Goal: Communication & Community: Answer question/provide support

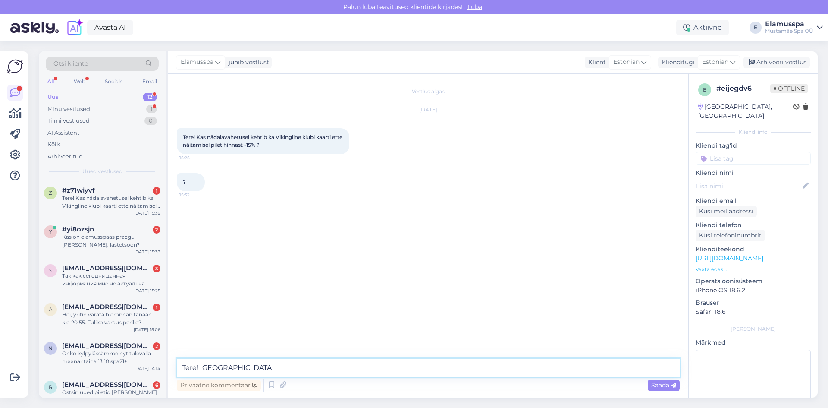
click at [238, 374] on textarea "Tere! [GEOGRAPHIC_DATA]" at bounding box center [428, 367] width 503 height 18
drag, startPoint x: 206, startPoint y: 366, endPoint x: 197, endPoint y: 367, distance: 9.6
click at [197, 367] on textarea "Tere! [GEOGRAPHIC_DATA]" at bounding box center [428, 367] width 503 height 18
click at [237, 376] on textarea "Tere, jah" at bounding box center [428, 367] width 503 height 18
type textarea "Tere, jah!"
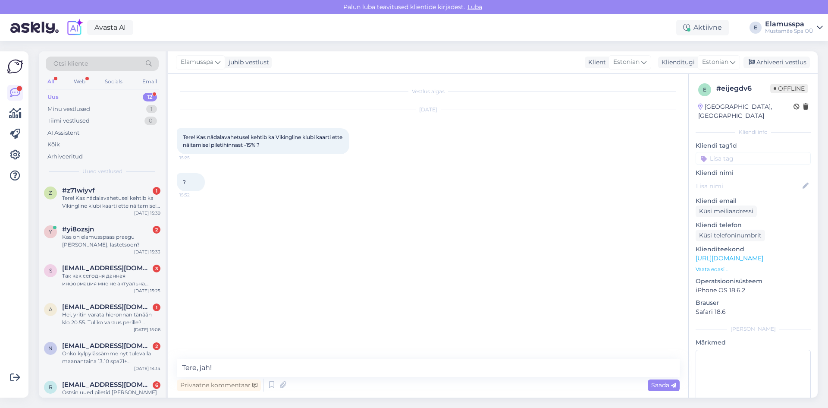
click at [289, 314] on div "Vestlus algas [DATE] Tere! Kas nädalavahetusel kehtib ka Vikingline klubi kaart…" at bounding box center [432, 216] width 511 height 268
click at [648, 383] on div "Saada" at bounding box center [664, 385] width 32 height 12
click at [765, 66] on div "Arhiveeri vestlus" at bounding box center [777, 63] width 66 height 12
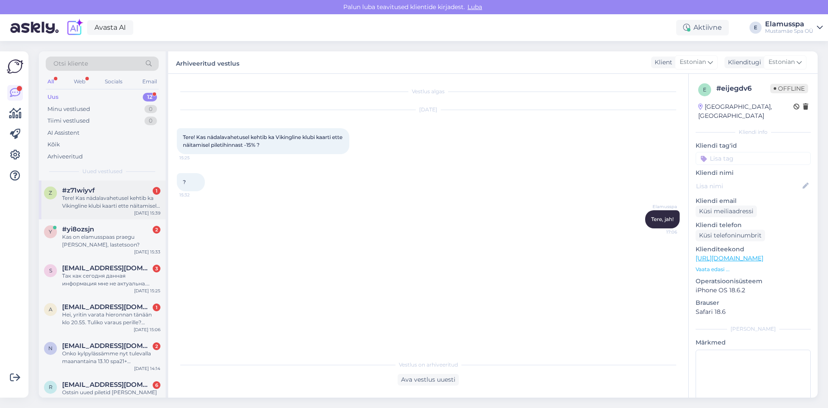
click at [138, 189] on div "#z71wiyvf 1" at bounding box center [111, 190] width 98 height 8
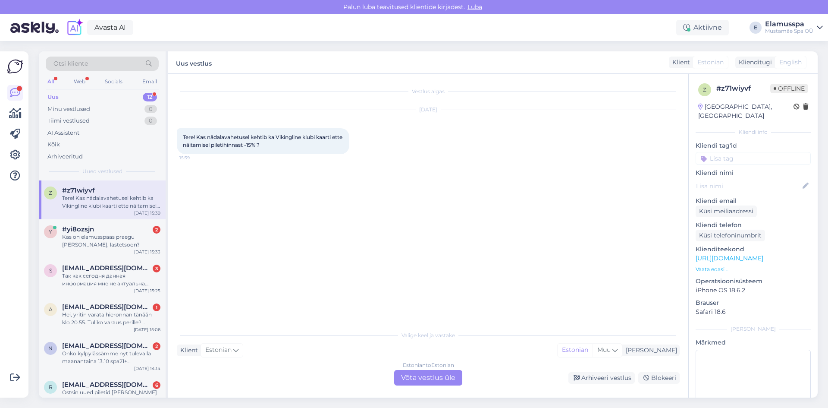
click at [413, 370] on div "Estonian to Estonian Võta vestlus üle" at bounding box center [428, 378] width 68 height 16
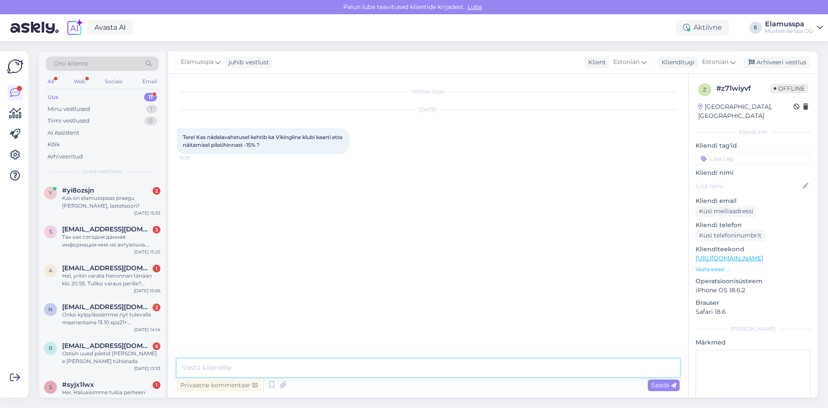
click at [319, 368] on textarea at bounding box center [428, 367] width 503 height 18
type textarea "Tere, jah!"
click at [653, 385] on span "Saada" at bounding box center [663, 385] width 25 height 8
click at [785, 58] on div "Arhiveeri vestlus" at bounding box center [777, 63] width 66 height 12
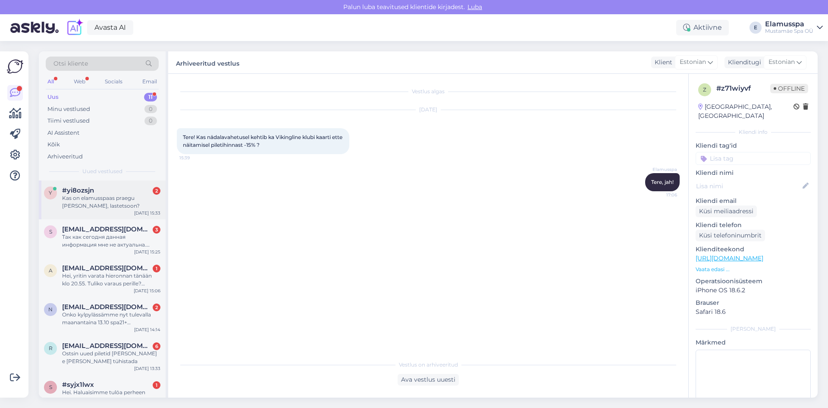
click at [106, 208] on div "Kas on elamusspaas praegu [PERSON_NAME], lastetsoon?" at bounding box center [111, 202] width 98 height 16
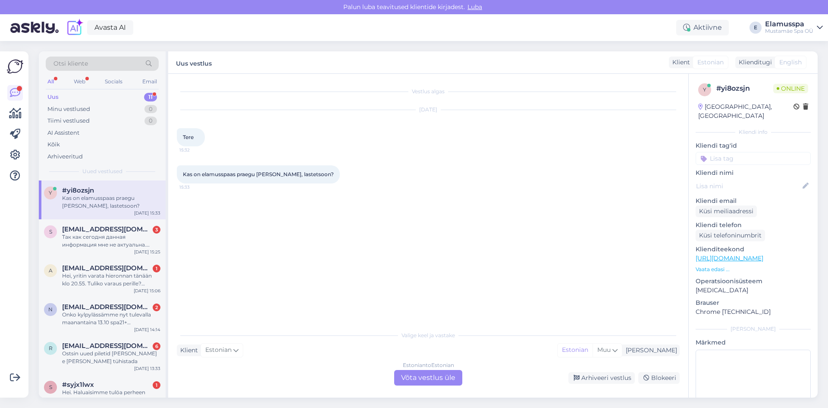
click at [405, 376] on div "Estonian to Estonian Võta vestlus üle" at bounding box center [428, 378] width 68 height 16
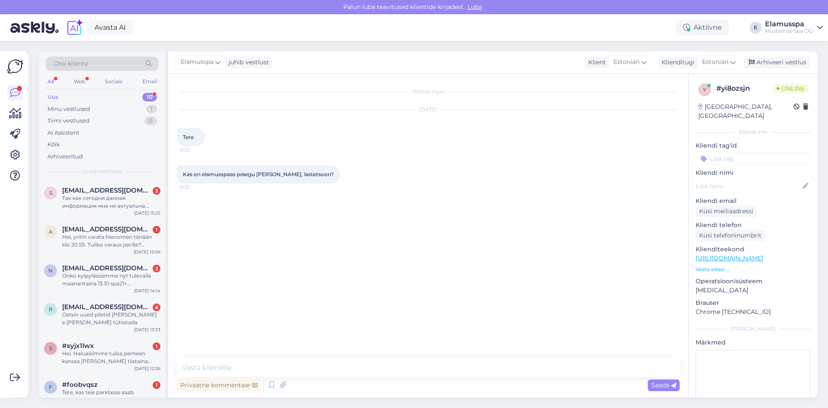
click at [290, 356] on div "Vestlus algas [DATE] Tere 15:32 Kas on elamusspaas praegu [PERSON_NAME], lastet…" at bounding box center [428, 236] width 520 height 324
click at [289, 360] on textarea at bounding box center [428, 367] width 503 height 18
click at [284, 367] on textarea "Tere, rahvast on palju" at bounding box center [428, 367] width 503 height 18
type textarea "Tere, rahvast on palju aga praegu on"
click at [770, 65] on div "Arhiveeri vestlus" at bounding box center [777, 63] width 66 height 12
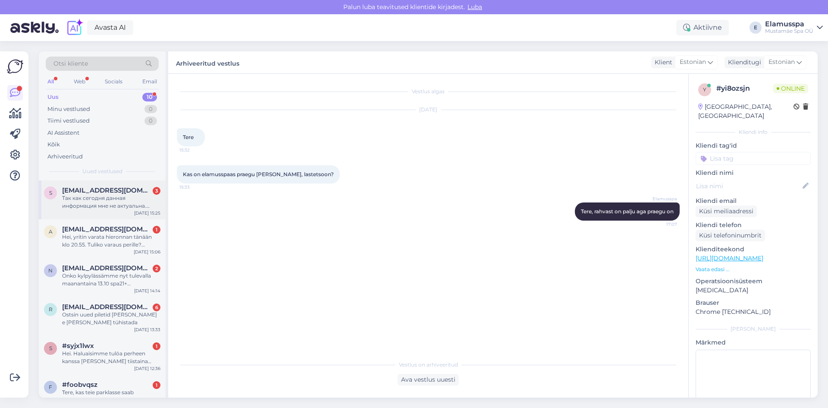
click at [143, 198] on div "Так как сегодня данная информация мне не актуальна. Прошу прислать мне свободно…" at bounding box center [111, 202] width 98 height 16
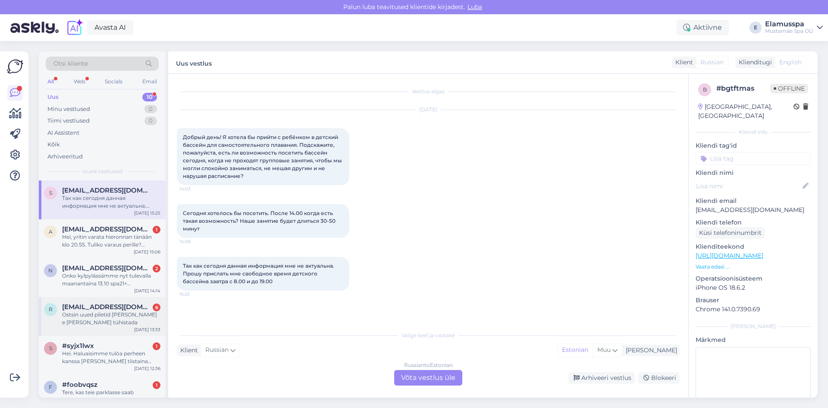
click at [119, 318] on div "Ostsin uued piletid [PERSON_NAME] e [PERSON_NAME] tühistada" at bounding box center [111, 319] width 98 height 16
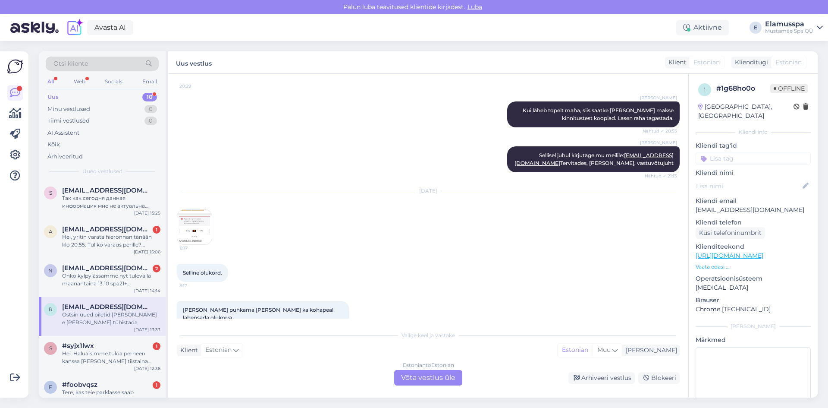
scroll to position [377, 0]
click at [206, 231] on img at bounding box center [194, 227] width 35 height 35
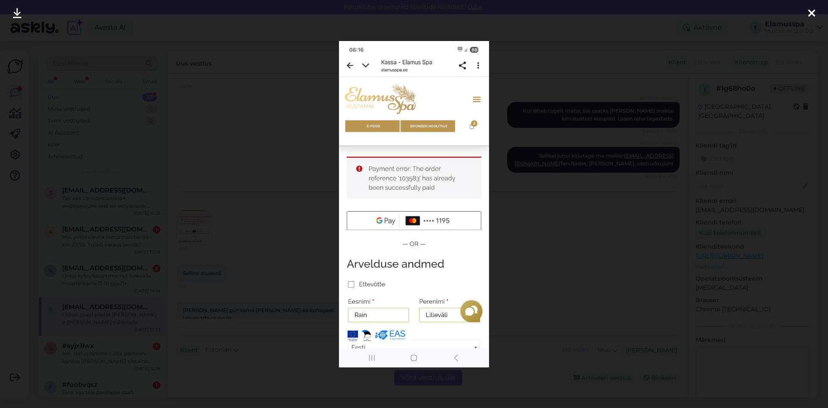
click at [246, 229] on div at bounding box center [414, 204] width 828 height 408
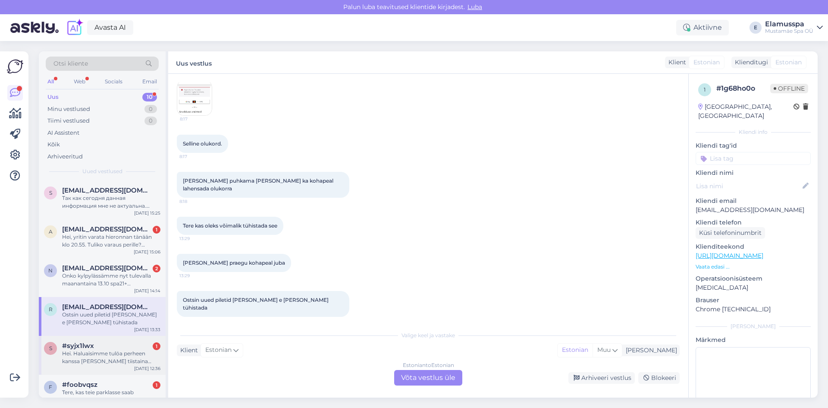
scroll to position [171, 0]
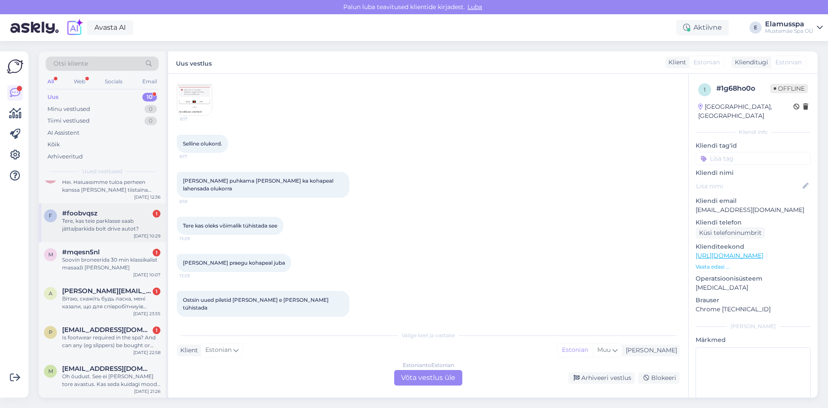
click at [124, 218] on div "Tere, kas teie parklasse saab jätta/parkida bolt drive autot?" at bounding box center [111, 225] width 98 height 16
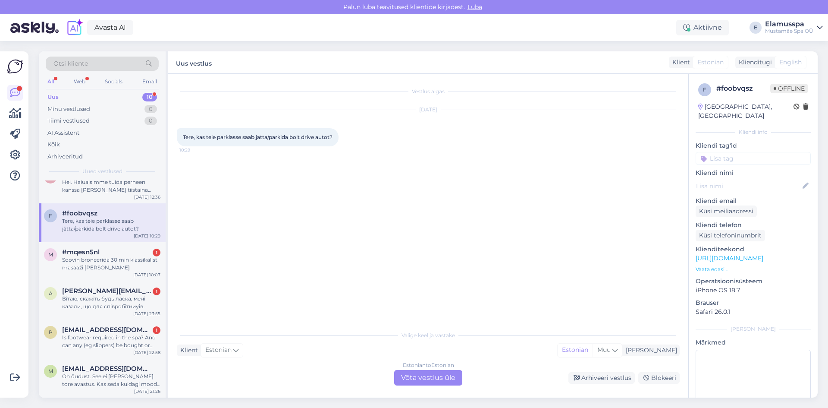
click at [419, 374] on div "Estonian to Estonian Võta vestlus üle" at bounding box center [428, 378] width 68 height 16
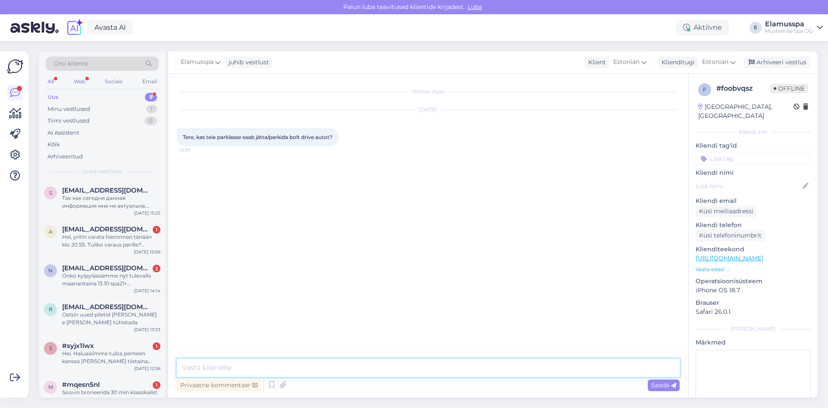
click at [330, 368] on textarea at bounding box center [428, 367] width 503 height 18
type textarea "Tere, peate appis vaatama"
click at [667, 383] on span "Saada" at bounding box center [663, 385] width 25 height 8
click at [783, 66] on div "Arhiveeri vestlus" at bounding box center [777, 63] width 66 height 12
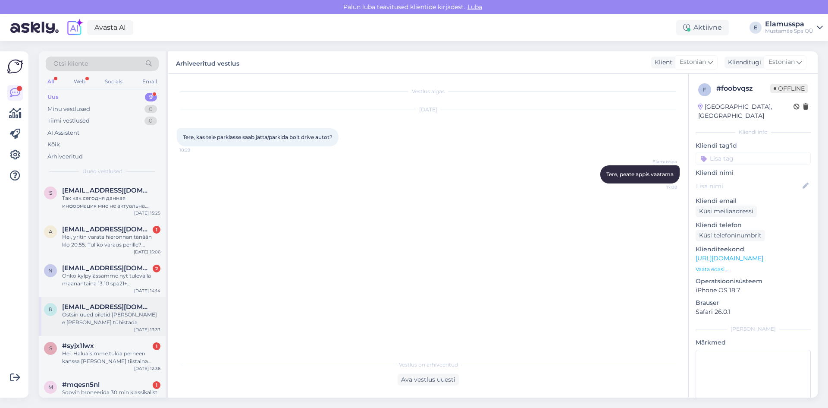
click at [127, 321] on div "Ostsin uued piletid [PERSON_NAME] e [PERSON_NAME] tühistada" at bounding box center [111, 319] width 98 height 16
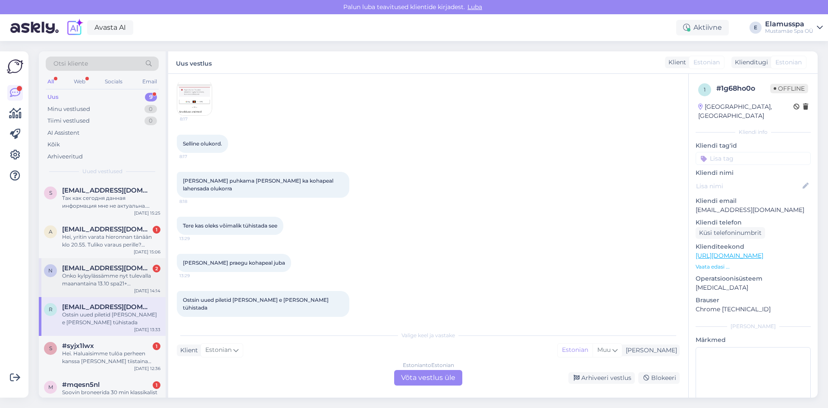
click at [100, 262] on div "n [EMAIL_ADDRESS][DOMAIN_NAME] 2 Onko kylpylässämme nyt tulevalla maanantaina 1…" at bounding box center [102, 277] width 127 height 39
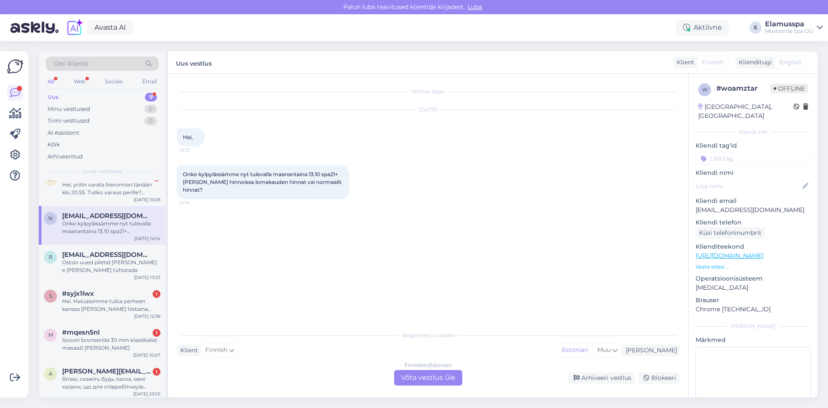
scroll to position [0, 0]
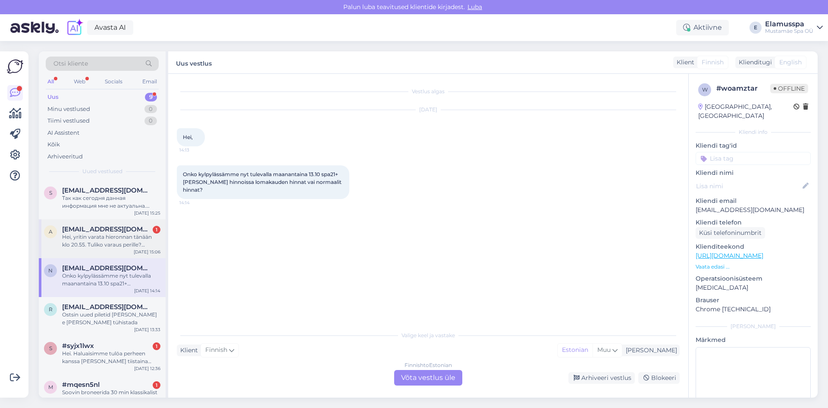
click at [118, 245] on div "Hei, yritin varata hieronnan tänään klo 20.55. Tuliko varaus perille? Ystävälli…" at bounding box center [111, 241] width 98 height 16
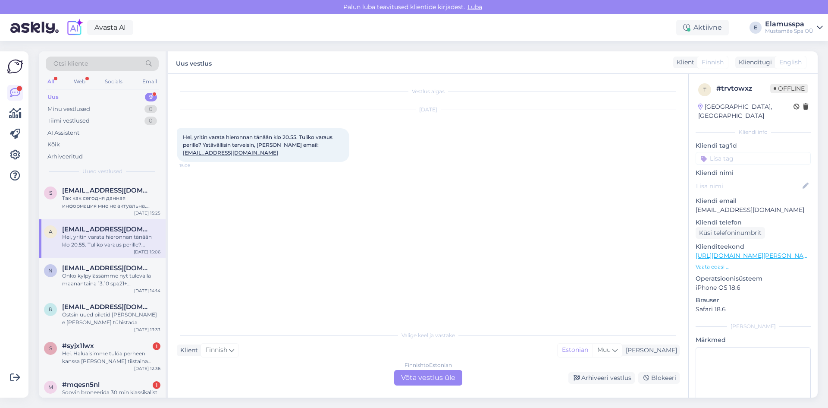
click at [417, 375] on div "Finnish to Estonian Võta vestlus üle" at bounding box center [428, 378] width 68 height 16
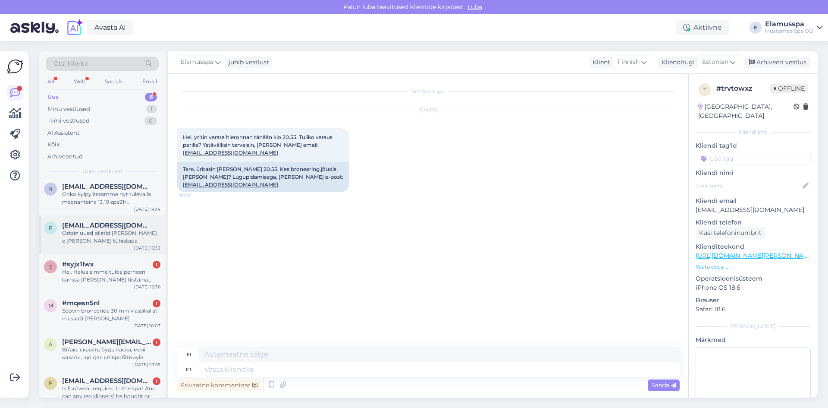
scroll to position [94, 0]
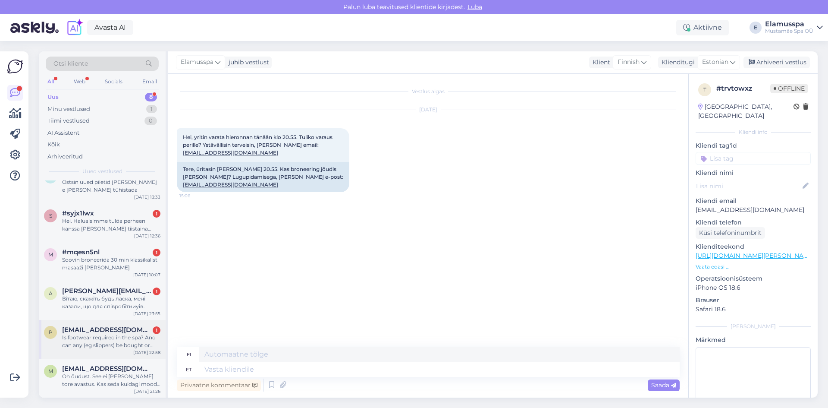
click at [104, 327] on span "[EMAIL_ADDRESS][DOMAIN_NAME]" at bounding box center [107, 330] width 90 height 8
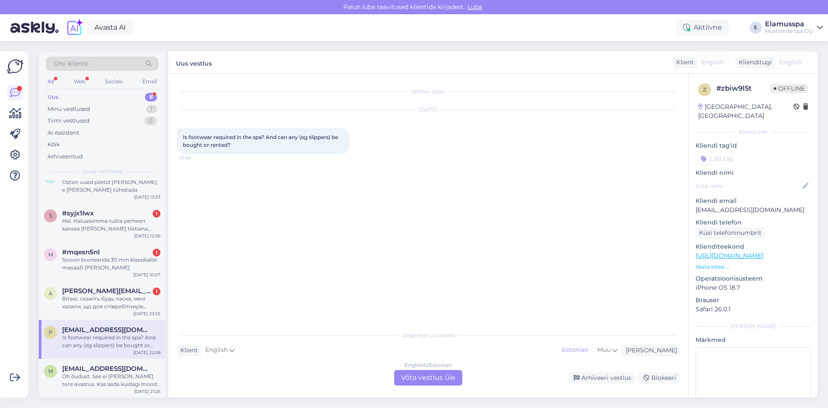
click at [406, 368] on div "English to Estonian" at bounding box center [428, 365] width 47 height 8
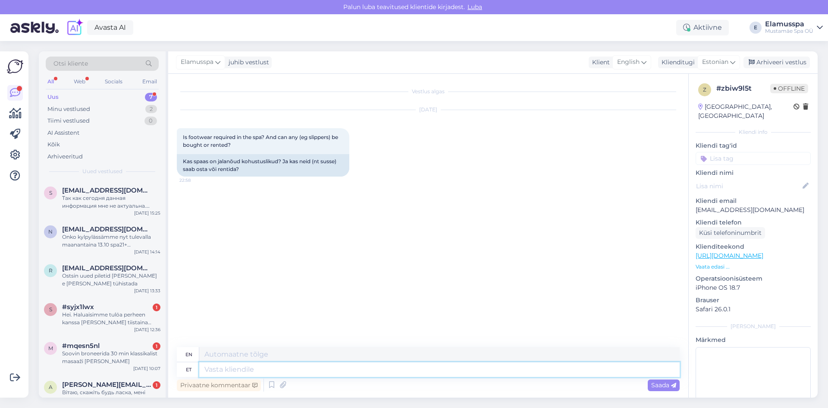
click at [297, 374] on textarea at bounding box center [439, 369] width 481 height 15
type textarea "T"
type textarea "Hello, f"
type textarea "Hello,"
type textarea "Hello, footwear i"
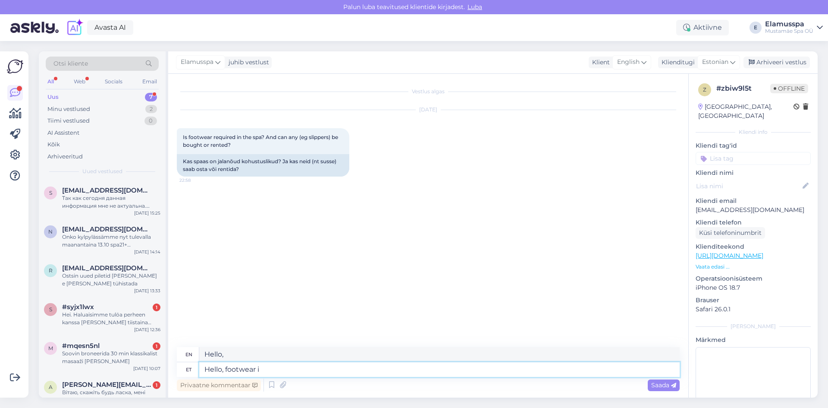
type textarea "Hello, footwear"
type textarea "Hello, footwear is not"
type textarea "Hello, footwear is"
type textarea "Hello, footwear is not ma"
type textarea "Hello, footwear is not"
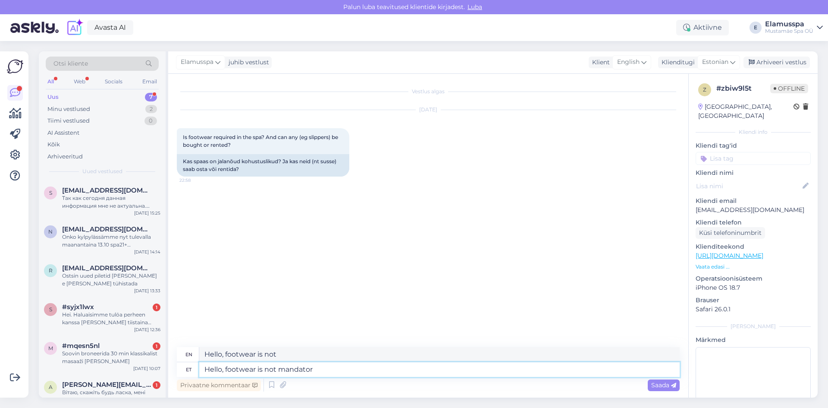
type textarea "Hello, footwear is not mandatory"
click at [672, 381] on span "Saada" at bounding box center [663, 385] width 25 height 8
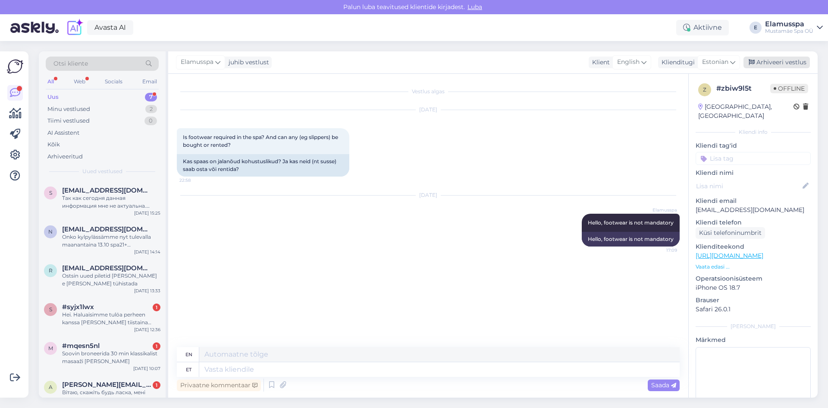
click at [790, 58] on div "Arhiveeri vestlus" at bounding box center [777, 63] width 66 height 12
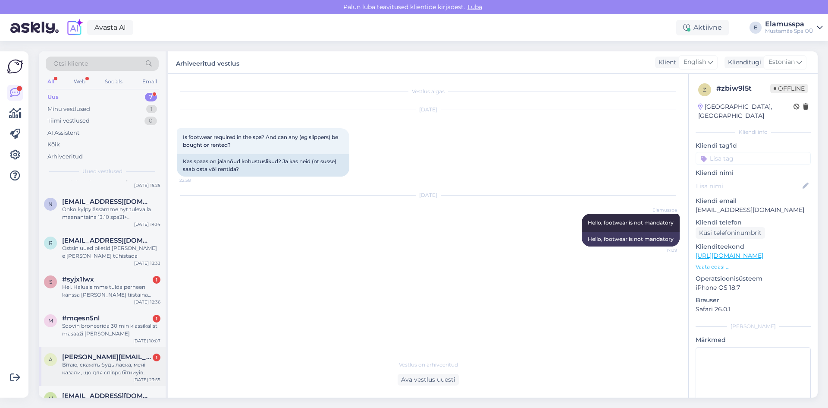
scroll to position [55, 0]
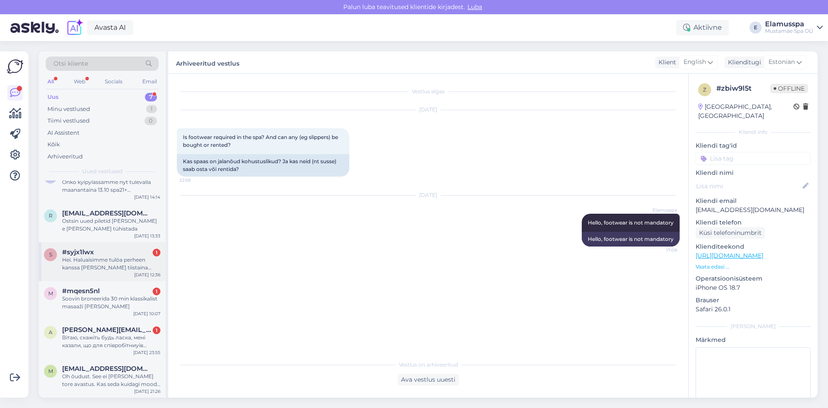
click at [127, 270] on div "Hei. Haluaisimme tulöa perheen kanssa [PERSON_NAME] tiistaina 14.10. Tarvitseek…" at bounding box center [111, 264] width 98 height 16
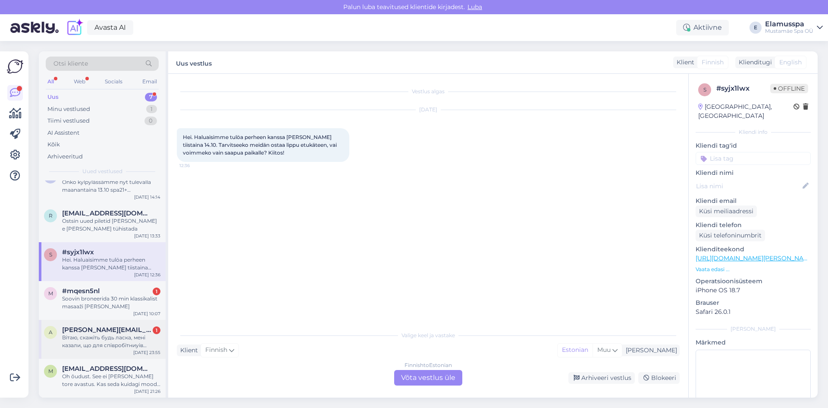
click at [130, 342] on div "Вітаю, скажіть будь ласка, мені казали, що для співробітниуів TalTech є знижки …" at bounding box center [111, 341] width 98 height 16
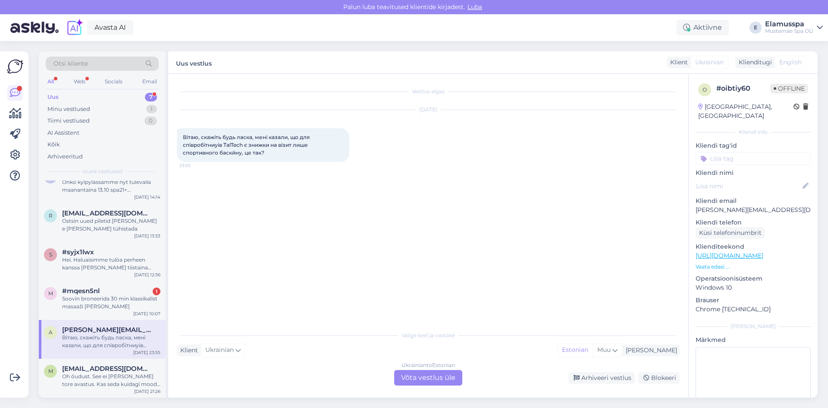
click at [414, 383] on div "Ukrainian to Estonian Võta vestlus üle" at bounding box center [428, 378] width 68 height 16
click at [415, 378] on div "Ukrainian to Estonian Võta vestlus üle" at bounding box center [428, 378] width 68 height 16
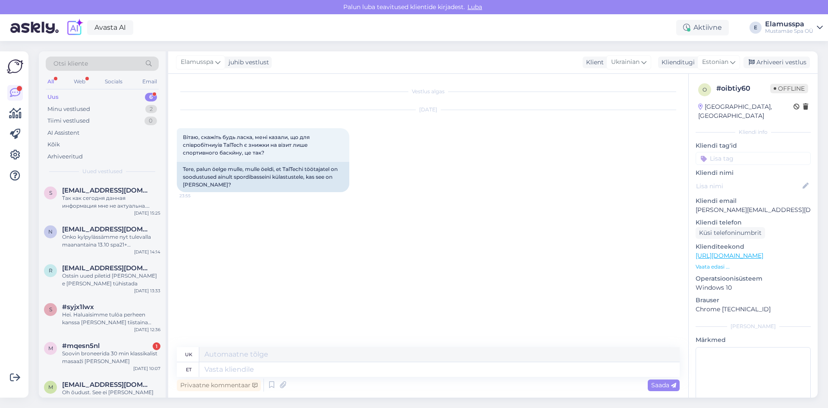
click at [211, 377] on div "Privaatne kommentaar Saada" at bounding box center [428, 385] width 503 height 16
click at [218, 366] on textarea at bounding box center [439, 369] width 481 height 15
type textarea "Tere,"
type textarea "Привіт,"
type textarea "Tere, peab ol"
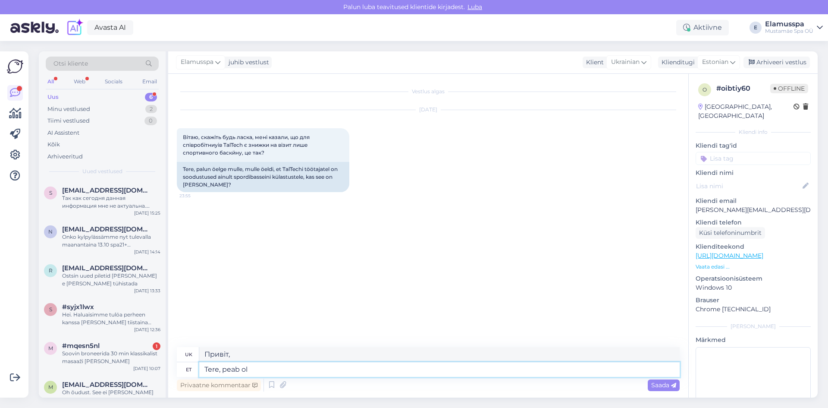
type textarea "Привіт, обов'язково"
type textarea "Tere, peab olema"
type textarea "Привіт, мабуть, так і [PERSON_NAME]"
type textarea "Tere, peab olema -15%"
type textarea "Привіт, це має бути -15%"
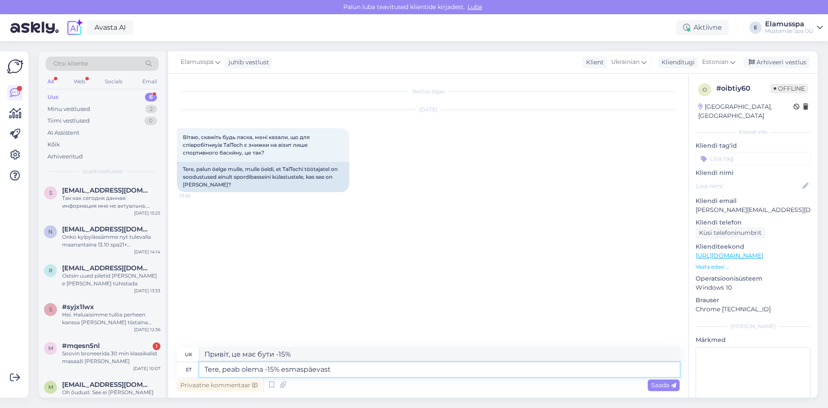
type textarea "Tere, peab olema -15% esmaspäevast r"
type textarea "Привіт, з понеділка має бути -15%"
type textarea "Tere, peab olema -15% esmaspäevast reedeni."
type textarea "Привіт, з понеділка по п'ятницю має бути -15%."
click at [388, 372] on textarea "Tere, peab olema -15% esmaspäevast reedeni." at bounding box center [439, 369] width 481 height 15
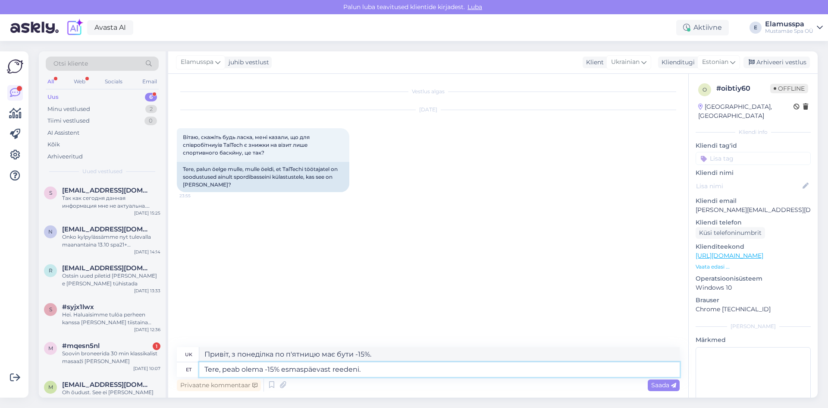
click at [282, 365] on textarea "Tere, peab olema -15% esmaspäevast reedeni." at bounding box center [439, 369] width 481 height 15
type textarea "Tere, peab olema -15% täishinesmaspäevast reedeni."
type textarea "Привіт, з понеділка по п'ятницю має бути знижка -15%."
type textarea "Tere, peab olema -15% täishinnaga piletitele esmaspäevast reedeni."
type textarea "Привіт, з понеділка по п'ятницю має бути знижка -15% на квитки за повною ціною."
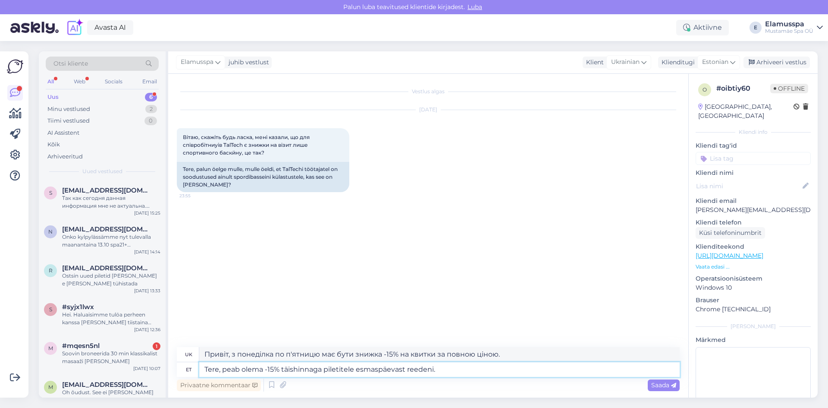
click at [470, 373] on textarea "Tere, peab olema -15% täishinnaga piletitele esmaspäevast reedeni." at bounding box center [439, 369] width 481 height 15
type textarea "Tere, peab olema -15% täishinnaga piletitele esmaspäevast reedeni."
click at [667, 383] on span "Saada" at bounding box center [663, 385] width 25 height 8
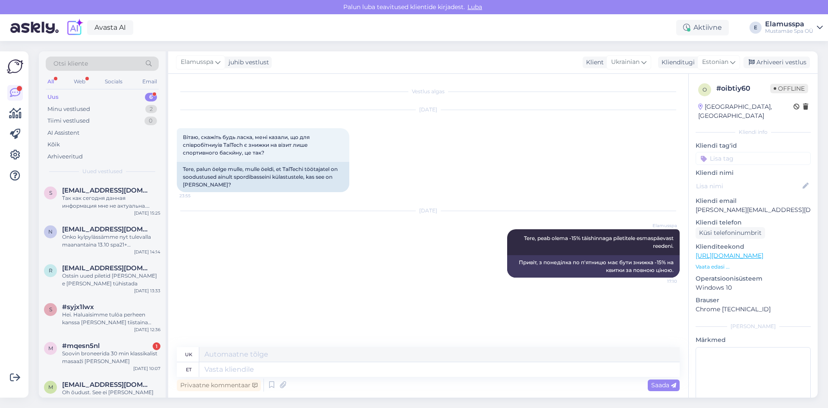
click at [770, 69] on div "Elamusspa juhib vestlust Klient [DEMOGRAPHIC_DATA] Klienditugi Estonian Arhivee…" at bounding box center [493, 62] width 650 height 22
click at [777, 63] on div "Arhiveeri vestlus" at bounding box center [777, 63] width 66 height 12
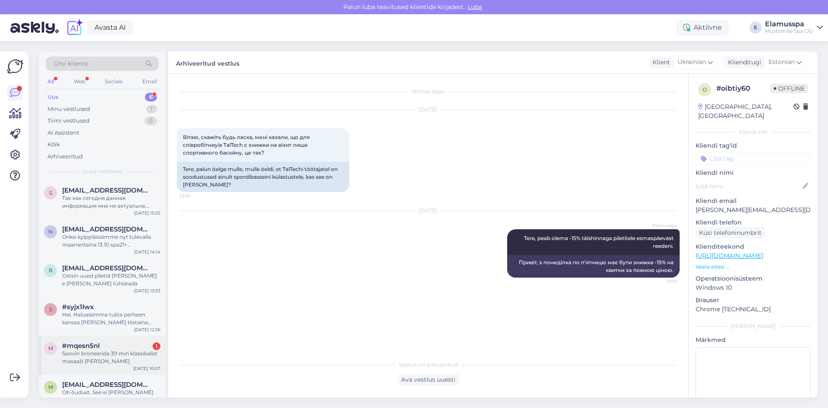
click at [129, 346] on div "#mqesn5nl 1" at bounding box center [111, 346] width 98 height 8
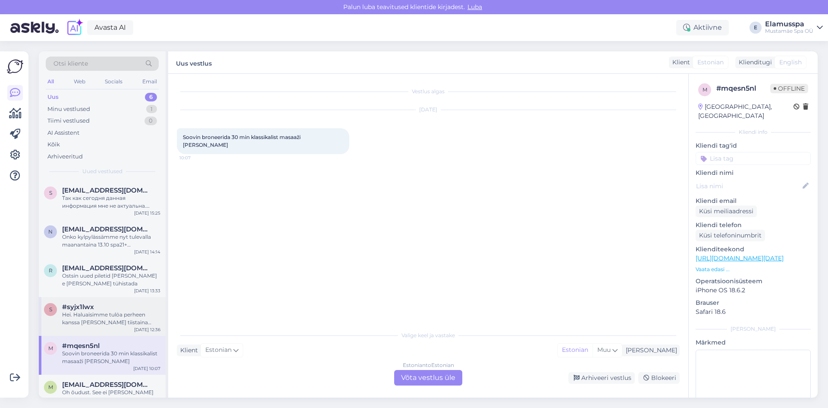
scroll to position [16, 0]
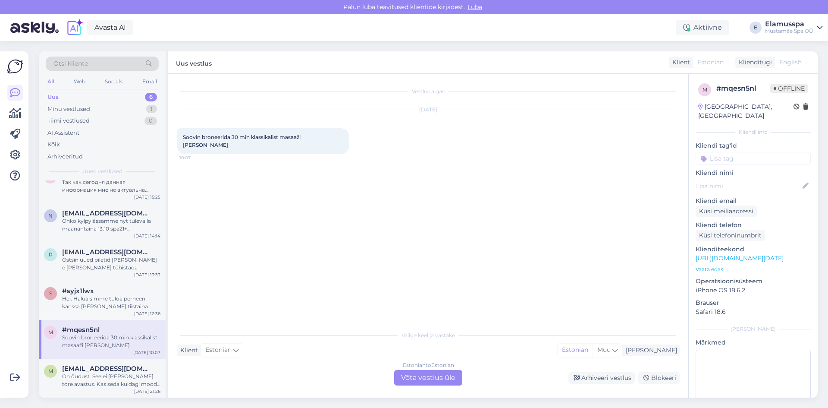
drag, startPoint x: 204, startPoint y: 135, endPoint x: 562, endPoint y: 151, distance: 357.9
click at [552, 135] on div "[DATE] Soovin broneerida 30 min klassikalist masaaži [PERSON_NAME] 10:07" at bounding box center [428, 132] width 503 height 63
click at [458, 182] on div "Vestlus algas [DATE] Soovin broneerida 30 min klassikalist masaaži [PERSON_NAME…" at bounding box center [432, 200] width 511 height 236
click at [434, 372] on div "Estonian to Estonian Võta vestlus üle" at bounding box center [428, 378] width 68 height 16
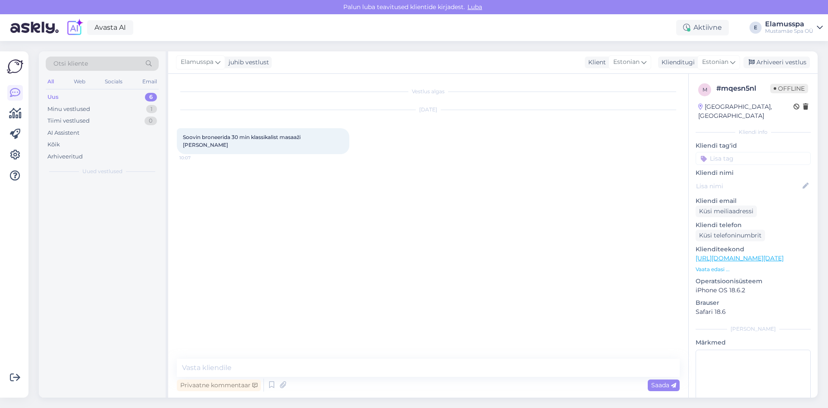
scroll to position [0, 0]
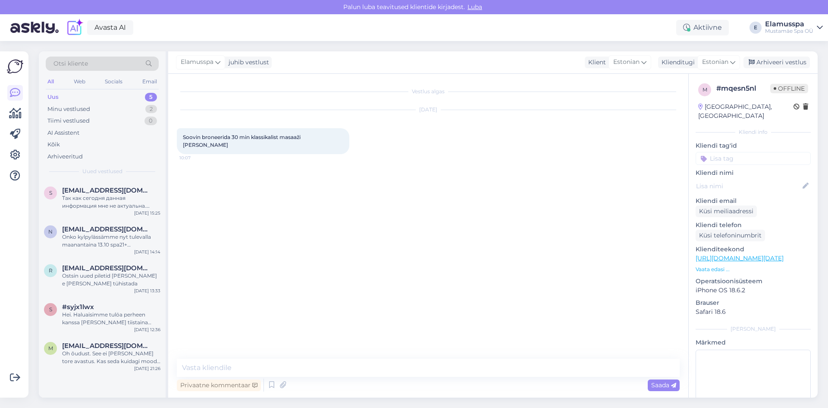
drag, startPoint x: 284, startPoint y: 377, endPoint x: 284, endPoint y: 372, distance: 5.2
click at [284, 376] on div "Privaatne kommentaar Saada" at bounding box center [428, 375] width 503 height 35
click at [286, 366] on textarea at bounding box center [428, 367] width 503 height 18
type textarea "ok)))))))"
drag, startPoint x: 242, startPoint y: 364, endPoint x: 0, endPoint y: 357, distance: 242.1
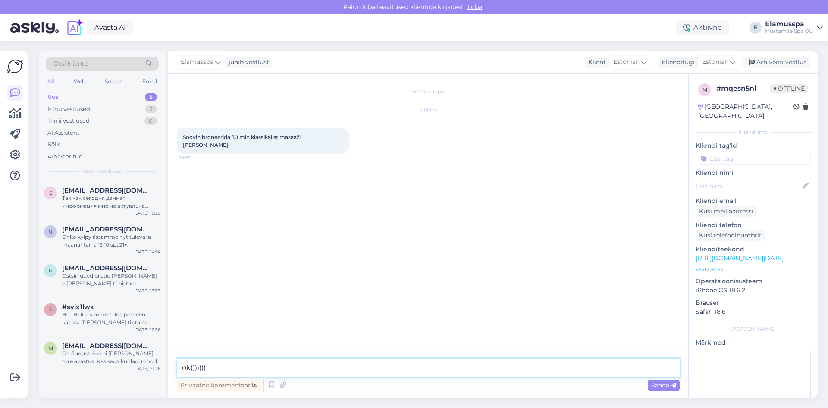
click at [0, 357] on div "Võimalused Veendu, et Askly loob sulle väärtust. Sulge Ühenda FB ja IG sõnumid …" at bounding box center [414, 224] width 828 height 367
click at [581, 221] on div "Vestlus algas [DATE] Soovin broneerida 30 min klassikalist masaaži [PERSON_NAME…" at bounding box center [432, 216] width 511 height 268
click at [110, 270] on span "[EMAIL_ADDRESS][DOMAIN_NAME]" at bounding box center [107, 268] width 90 height 8
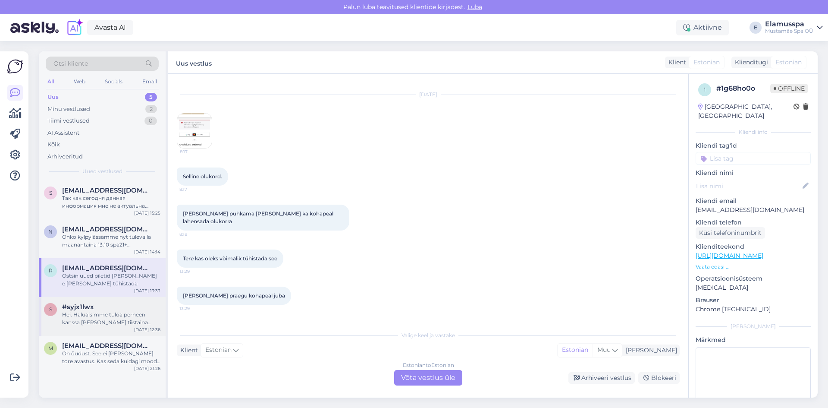
scroll to position [507, 0]
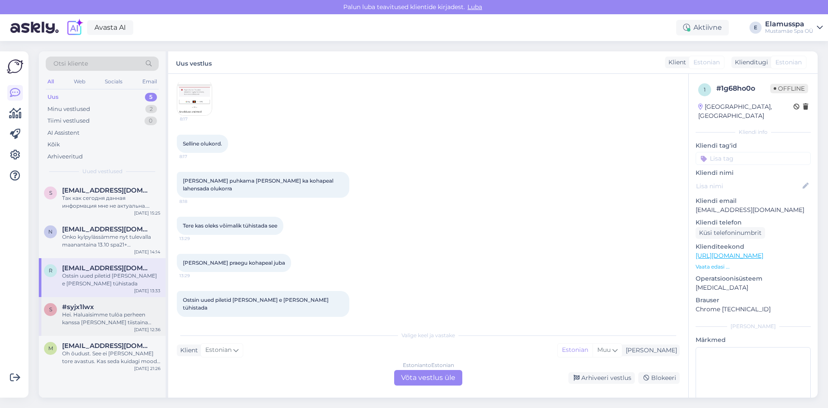
click at [107, 323] on div "Hei. Haluaisimme tulöa perheen kanssa [PERSON_NAME] tiistaina 14.10. Tarvitseek…" at bounding box center [111, 319] width 98 height 16
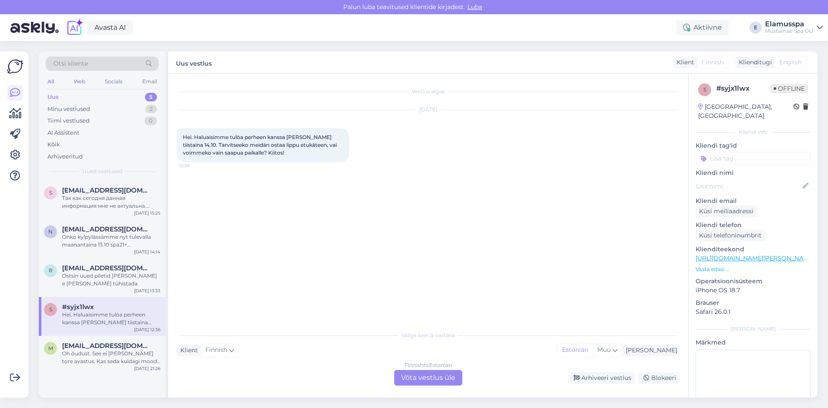
scroll to position [0, 0]
click at [420, 376] on div "Finnish to Estonian Võta vestlus üle" at bounding box center [428, 378] width 68 height 16
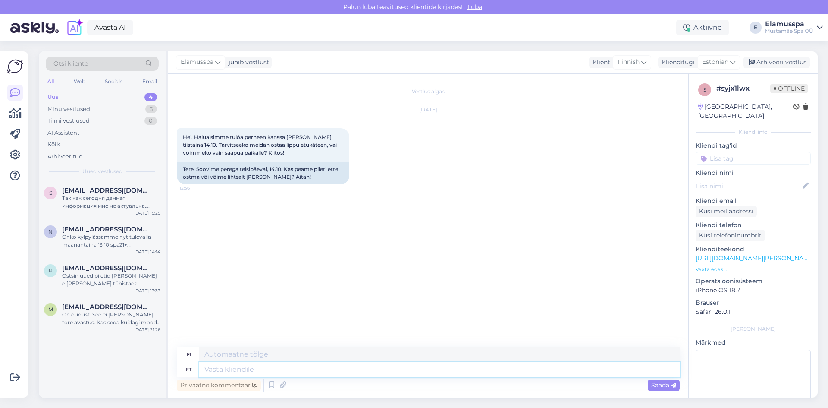
click at [244, 369] on textarea at bounding box center [439, 369] width 481 height 15
type textarea "Tere, s"
type textarea "Hei,"
type textarea "Tere, saate li"
type textarea "Hei, [PERSON_NAME]"
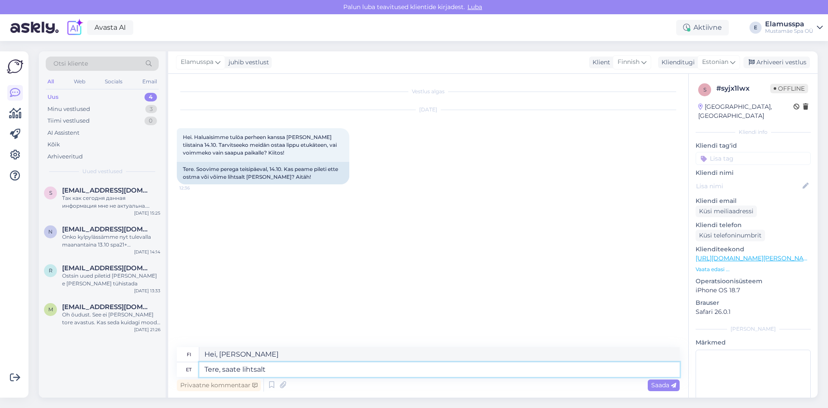
type textarea "Tere, saate lihtsalt k"
type textarea "Hei, [PERSON_NAME] helposti"
type textarea "Tere, saate lihtsalt [PERSON_NAME] tu"
type textarea "[PERSON_NAME], voit tulla vaan käymään."
click at [325, 364] on textarea "Tere, saate lihtsalt [PERSON_NAME]." at bounding box center [439, 369] width 481 height 15
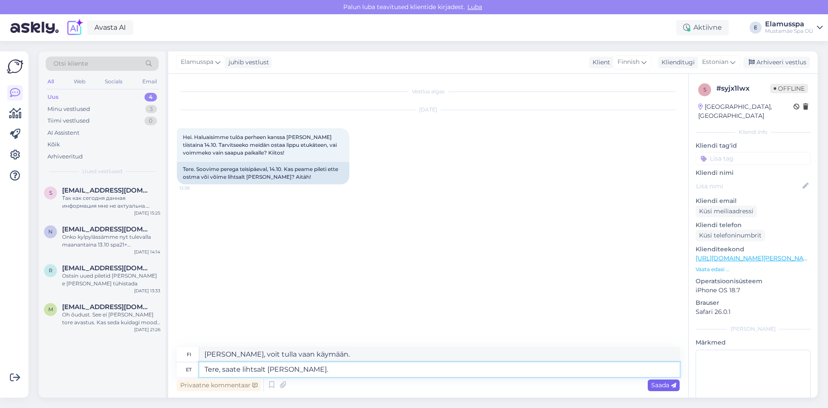
type textarea "Tere, saate lihtsalt [PERSON_NAME]."
click at [653, 384] on span "Saada" at bounding box center [663, 385] width 25 height 8
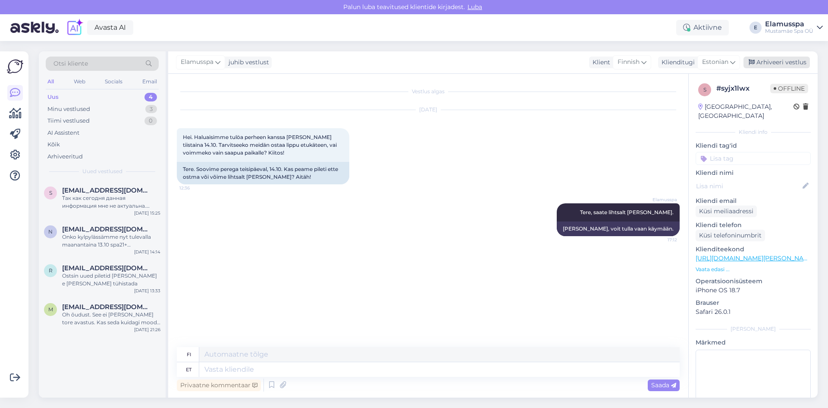
click at [756, 57] on div "Arhiveeri vestlus" at bounding box center [777, 63] width 66 height 12
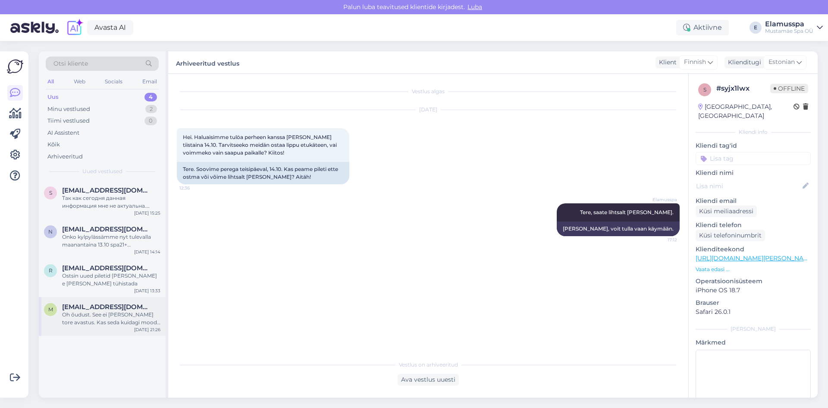
click at [133, 311] on div "Oh õudust. See ei [PERSON_NAME] tore avastus. Kas seda kuidagi moodi on ehk või…" at bounding box center [111, 319] width 98 height 16
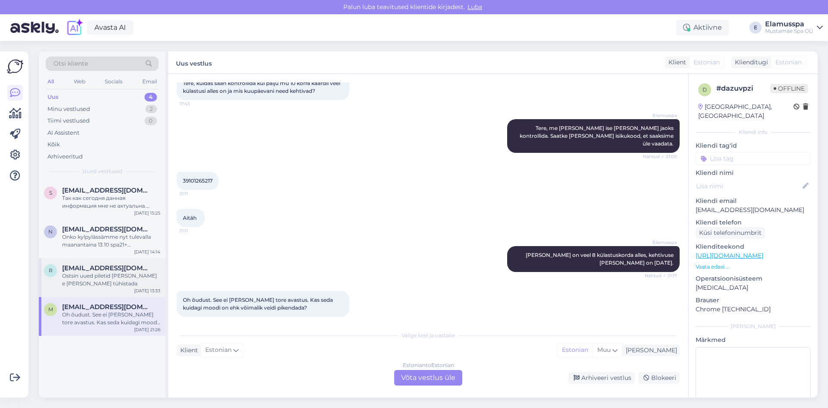
click at [146, 274] on div "Ostsin uued piletid [PERSON_NAME] e [PERSON_NAME] tühistada" at bounding box center [111, 280] width 98 height 16
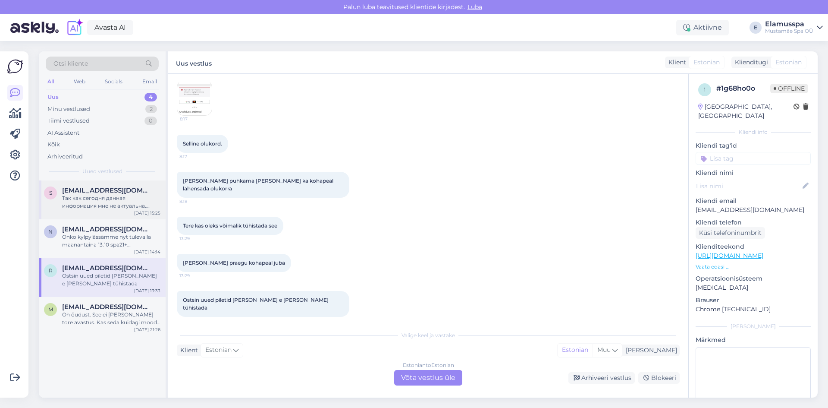
click at [139, 189] on span "[EMAIL_ADDRESS][DOMAIN_NAME]" at bounding box center [107, 190] width 90 height 8
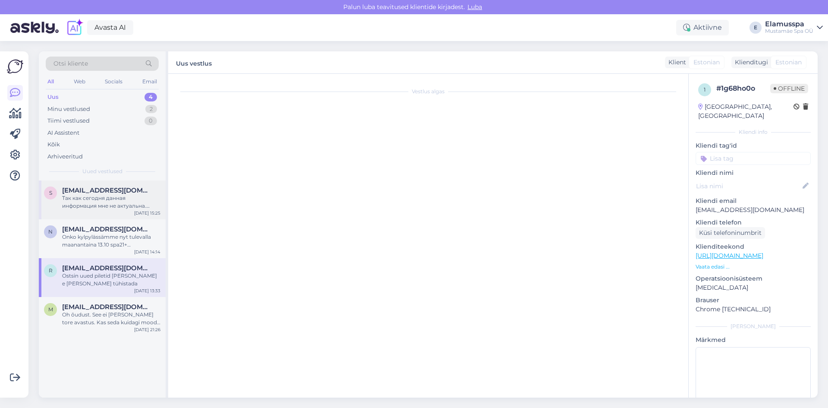
scroll to position [0, 0]
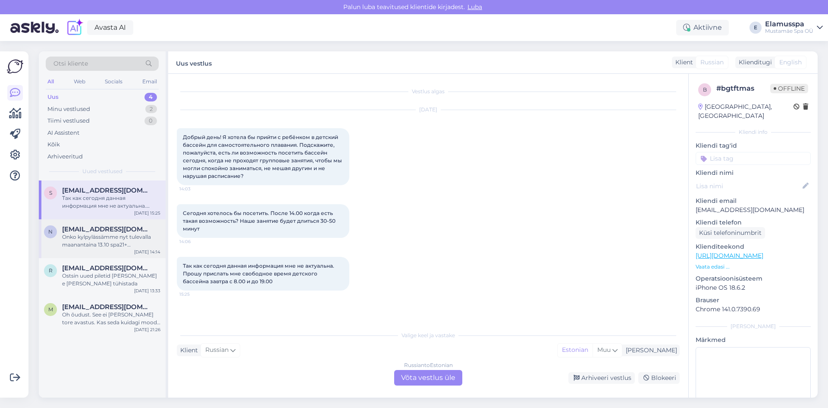
click at [119, 242] on div "Onko kylpylässämme nyt tulevalla maanantaina 13.10 spa21+ [PERSON_NAME] hinnois…" at bounding box center [111, 241] width 98 height 16
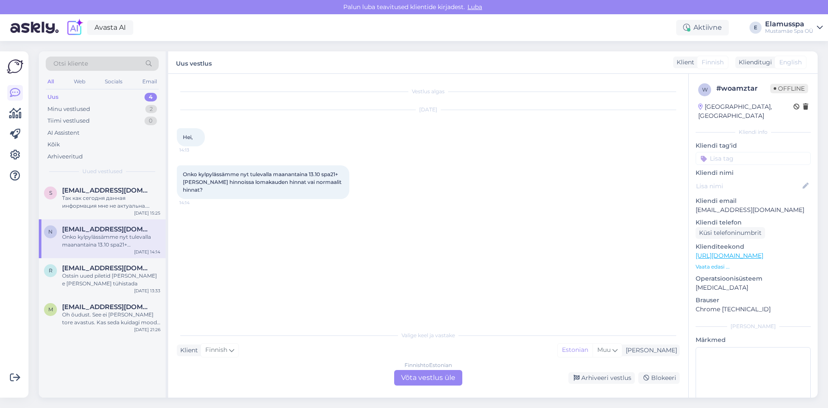
click at [417, 381] on div "Finnish to Estonian Võta vestlus üle" at bounding box center [428, 378] width 68 height 16
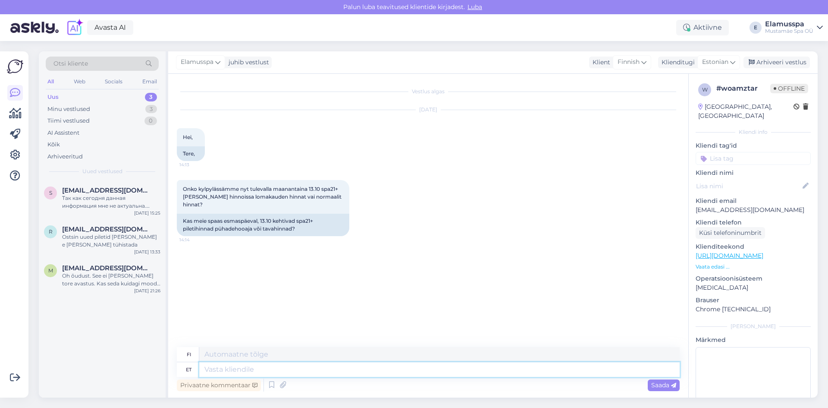
click at [244, 373] on textarea at bounding box center [439, 369] width 481 height 15
type textarea "Tere, 2"
type textarea "Hei,"
type textarea "Tere, 20st o"
type textarea "Hei, 20. [PERSON_NAME]"
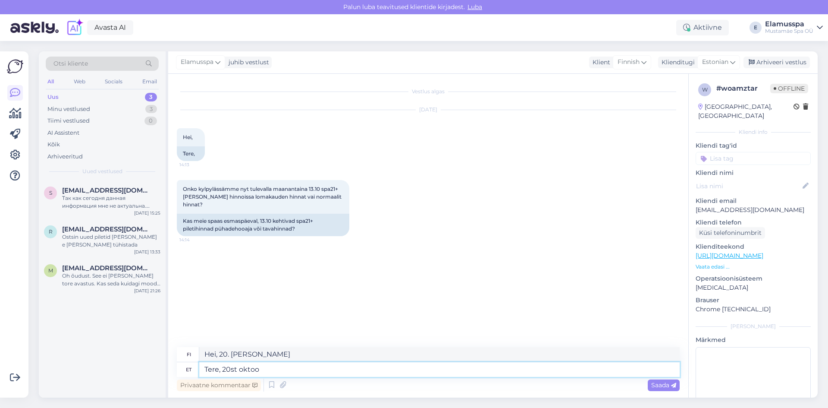
type textarea "Tere, 20st oktoob"
type textarea "Hei, lokakuun 20."
type textarea "Tere, 20st oktoobriis"
type textarea "Hei, lokakuun 20. päivästä lähtien"
type textarea "Tere, 2"
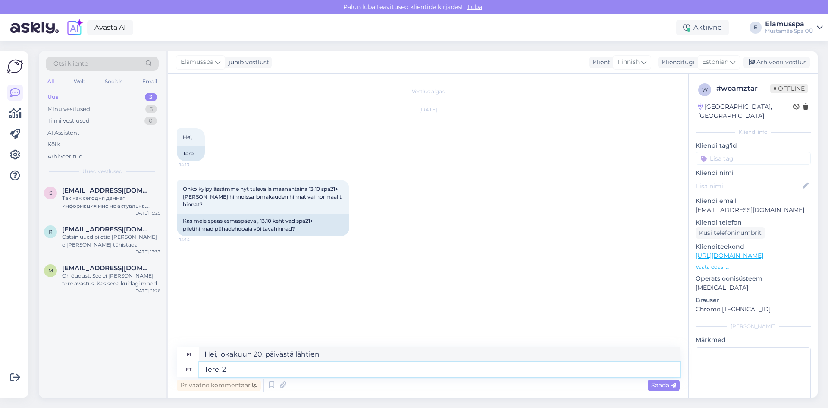
type textarea "Hei, 20. [PERSON_NAME]"
type textarea "Tere,"
type textarea "Hei,"
type textarea "Tere, 13.10 on"
type textarea "Hei, 13.10"
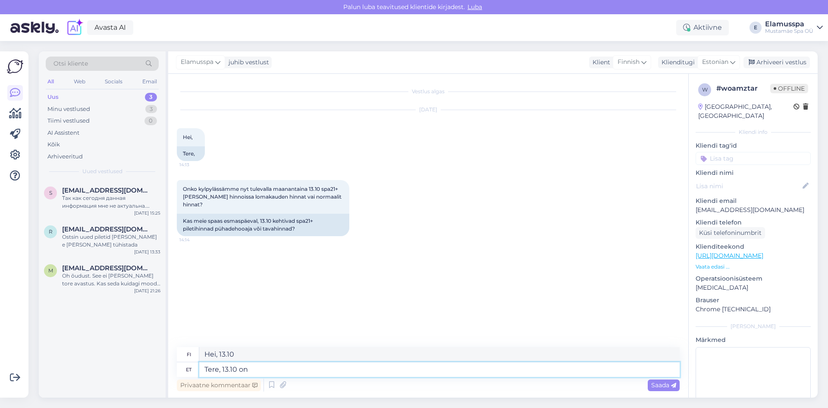
type textarea "Tere, 13.10 on t"
type textarea "Hei, kello on 13.10 ."
type textarea "Tere, 13.10 on tavahinnad"
type textarea "Hei, normaalihinta on 13.10"
type textarea "Tere, 13.10 on tavahinnad"
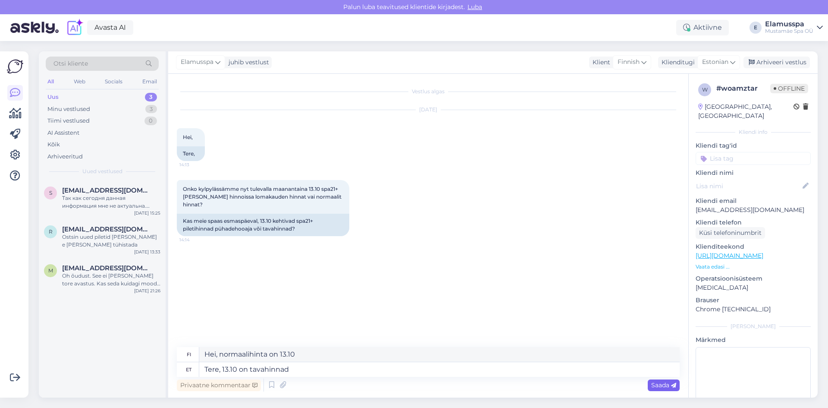
click at [654, 386] on span "Saada" at bounding box center [663, 385] width 25 height 8
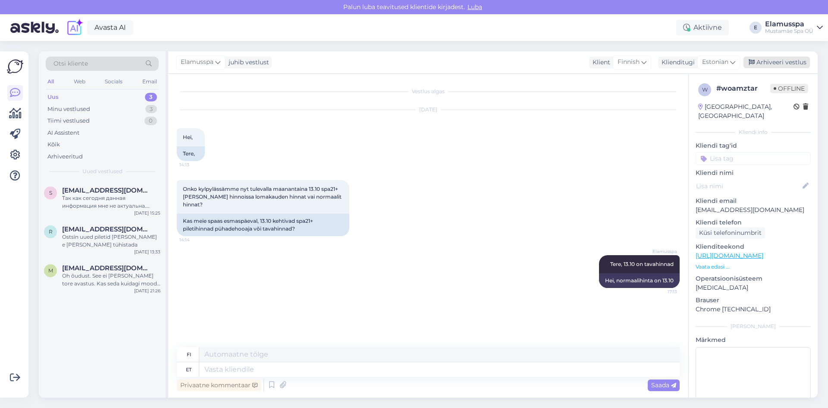
click at [767, 60] on div "Arhiveeri vestlus" at bounding box center [777, 63] width 66 height 12
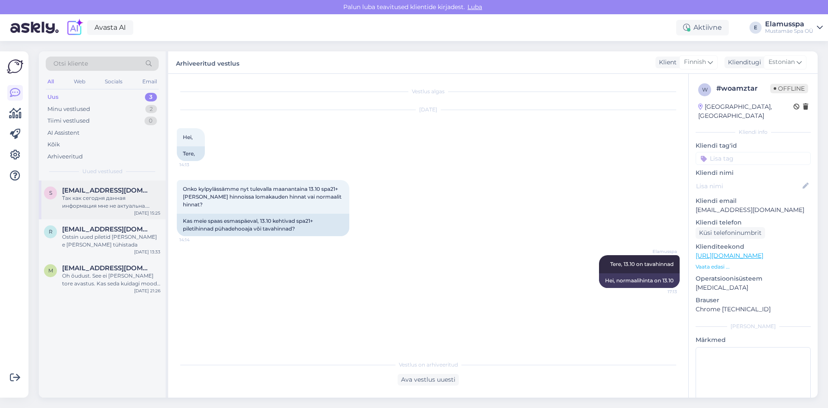
click at [93, 208] on div "Так как сегодня данная информация мне не актуальна. Прошу прислать мне свободно…" at bounding box center [111, 202] width 98 height 16
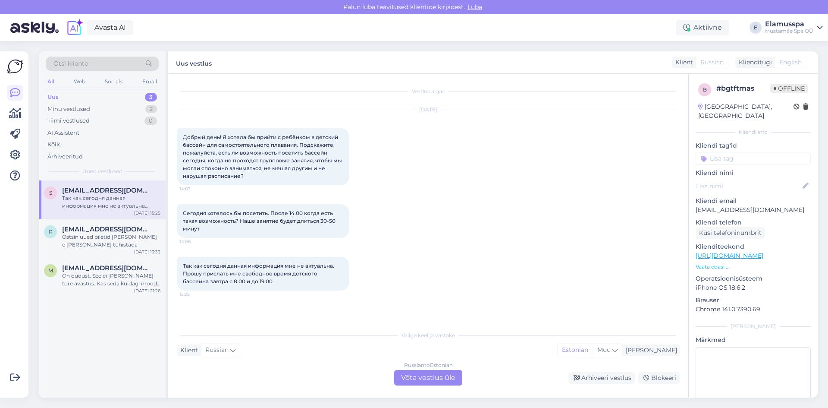
click at [410, 381] on div "Russian to Estonian Võta vestlus üle" at bounding box center [428, 378] width 68 height 16
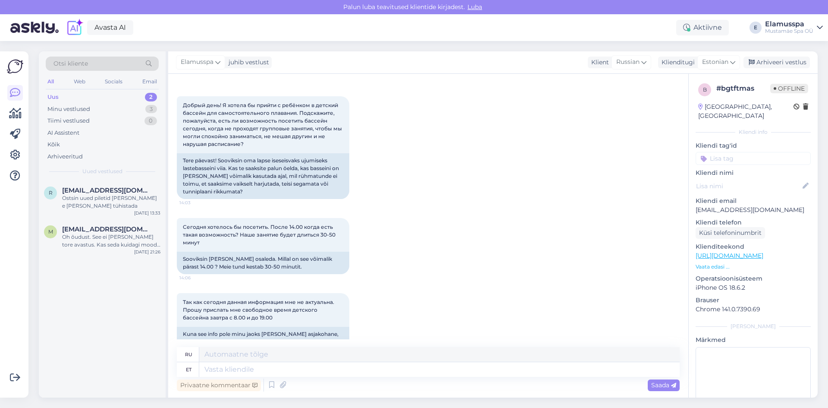
scroll to position [59, 0]
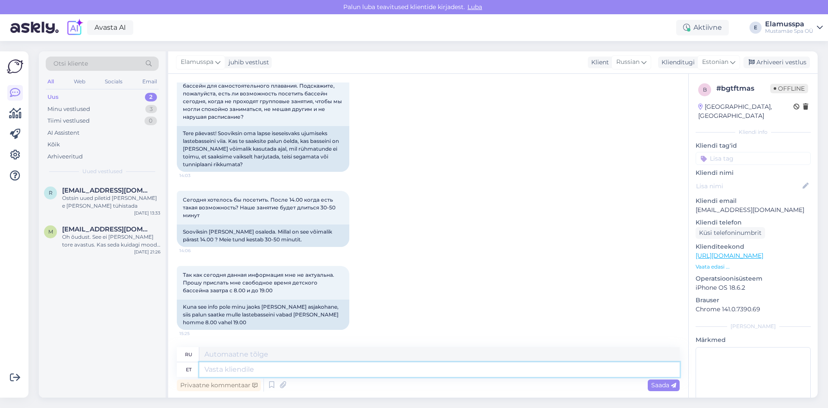
click at [298, 374] on textarea at bounding box center [439, 369] width 481 height 15
type textarea "12-15Ж"
type textarea "12-15"
type textarea "12-15:30"
type textarea "12-15:"
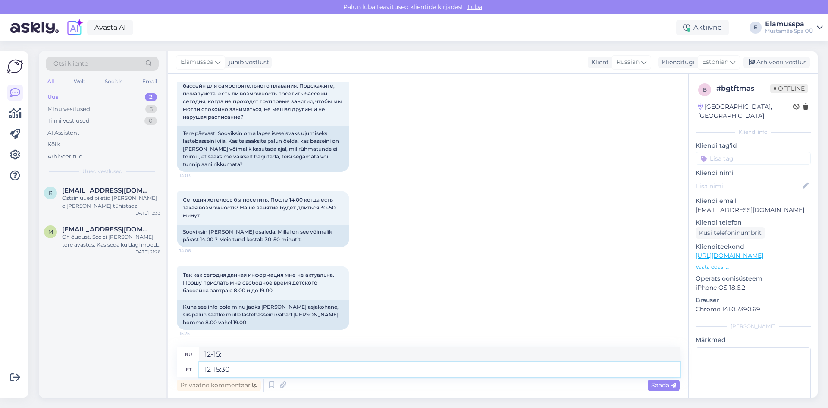
type textarea "12-15:30"
type textarea "12-15:30 и"
type textarea "12-15:30 и 5-8"
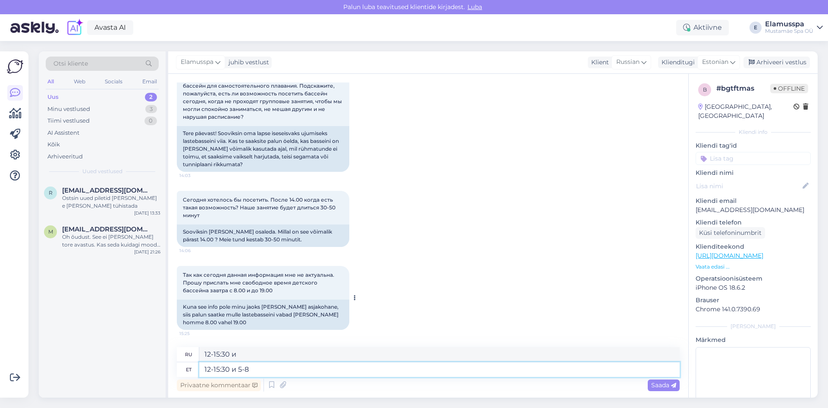
type textarea "12-15:30 и 5-"
type textarea "12-15:30 и 5-8 ве"
type textarea "12-15:30 и 5-8"
type textarea "12-15:30 и 5-8 вечера"
type textarea "12-15:30 и 17-20:00"
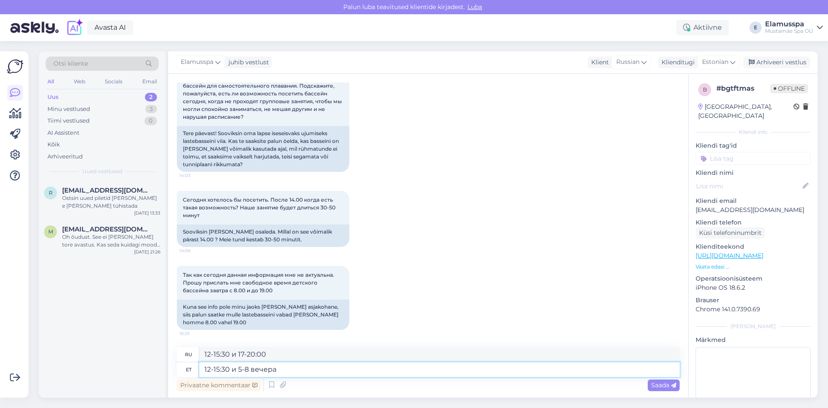
click at [205, 366] on textarea "12-15:30 и 5-8 вечера" at bounding box center [439, 369] width 481 height 15
type textarea "Здравствуйте, завтра тренировки в дестком бассейне с 12-15:30 и 5-8 вечера"
type textarea "Здравствуйте, завтра тренировка в детском бассейне с 12-15:30 и с 5-8 вечера."
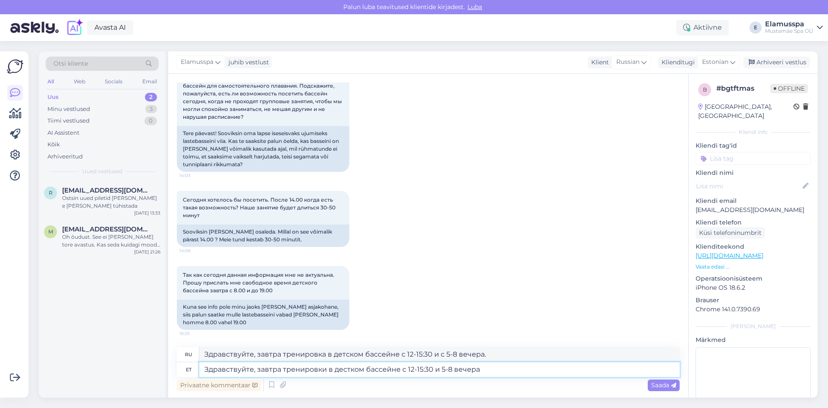
click at [481, 373] on textarea "Здравствуйте, завтра тренировки в дестком бассейне с 12-15:30 и 5-8 вечера" at bounding box center [439, 369] width 481 height 15
type textarea "Здравствуйте, завтра тренировки в дестком бассейне с 12-15:30 и 5-8 вечера. Под…"
type textarea "Здравствуйте, завтра тренировка в детском бассейне с 12-15:30 и с 5-8 вечера. П…"
type textarea "Здравствуйте, завтра тренировки в дестком бассейне с 12-15:30 и 5-8 вечера. Под…"
type textarea "Здравствуйте, завтра тренировка в детском бассейне с 12:00 до 15:30 и с 17:00 д…"
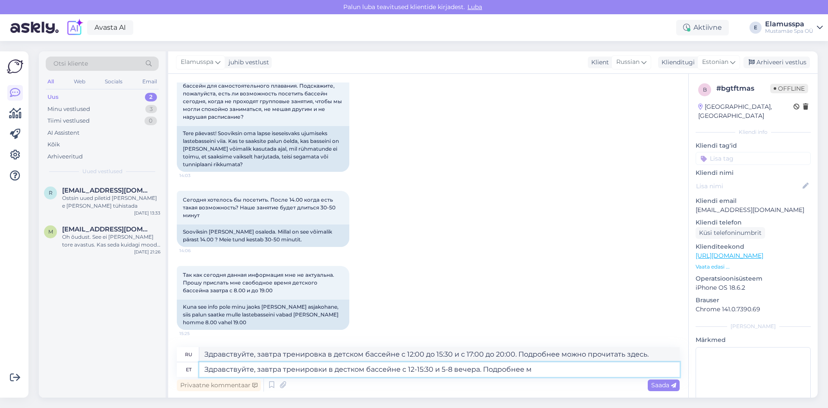
type textarea "Здравствуйте, завтра тренировки в дестком бассейне с 12-15:30 и 5-8 вечера. Под…"
type textarea "Здравствуйте, завтра тренировка в детском бассейне с 12-15:30 и с 5-8 вечера. П…"
paste textarea "[URL][DOMAIN_NAME]"
type textarea "Здравствуйте, завтра тренировки в дестком бассейне с 12-15:30 и 5-8 вечера. Под…"
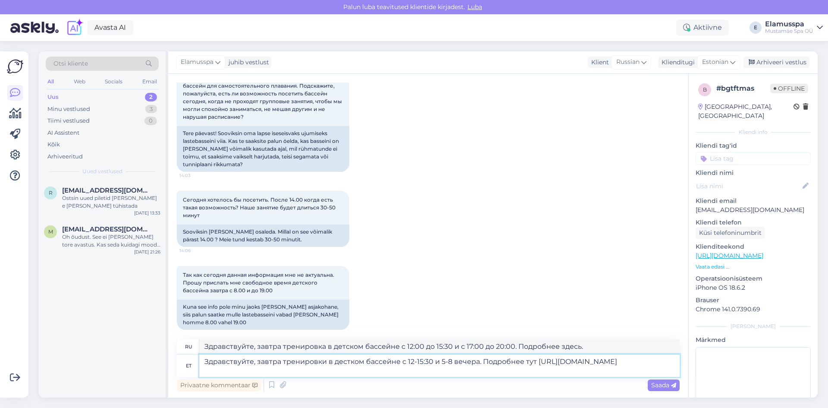
type textarea "Здравствуйте, завтра тренировка в детском бассейне с 12-15:30 и с 5-8 вечера. П…"
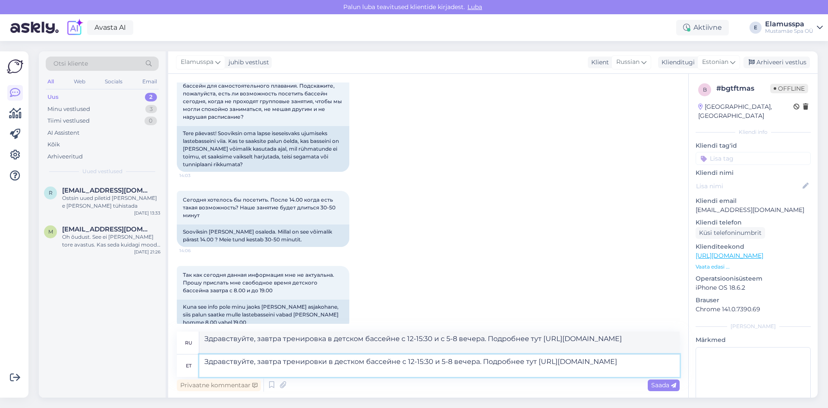
click at [562, 364] on textarea "Здравствуйте, завтра тренировки в дестком бассейне с 12-15:30 и 5-8 вечера. Под…" at bounding box center [439, 365] width 481 height 22
click at [462, 369] on textarea "Здравствуйте, завтра тренировки в дестком бассейне с 12-15:30 и 5-8 вечера. Под…" at bounding box center [439, 365] width 481 height 22
type textarea "Здравствуйте, завтра тренировки в дестком бассейне с 12-15:30 и 5-8 вечера. Под…"
drag, startPoint x: 307, startPoint y: 347, endPoint x: 106, endPoint y: 329, distance: 202.3
click at [106, 329] on div "Otsi kliente All Web Socials Email Uus 2 Minu vestlused 3 Tiimi vestlused 0 AI …" at bounding box center [428, 224] width 779 height 346
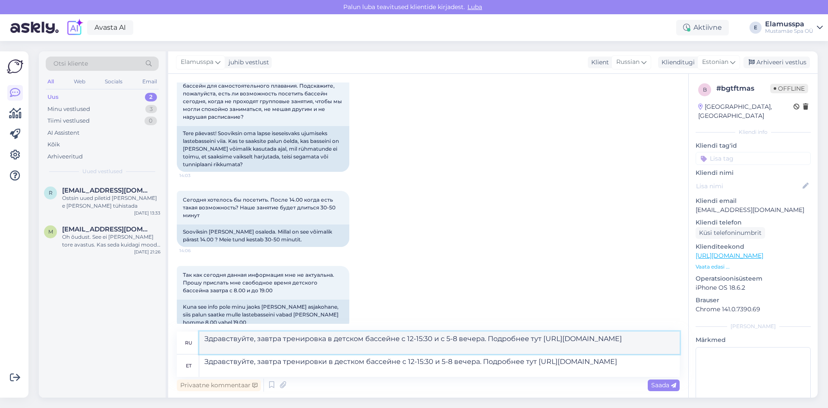
paste textarea "в дестком бассейне с 12-15:30 и"
type textarea "Здравствуйте, завтра тренировки в дестком бассейне с 12-15:30 и 5-8 вечера. Под…"
click at [381, 371] on textarea "Здравствуйте, завтра тренировки в дестком бассейне с 12-15:30 и 5-8 вечера. Под…" at bounding box center [439, 365] width 481 height 22
click at [662, 387] on span "Saada" at bounding box center [663, 385] width 25 height 8
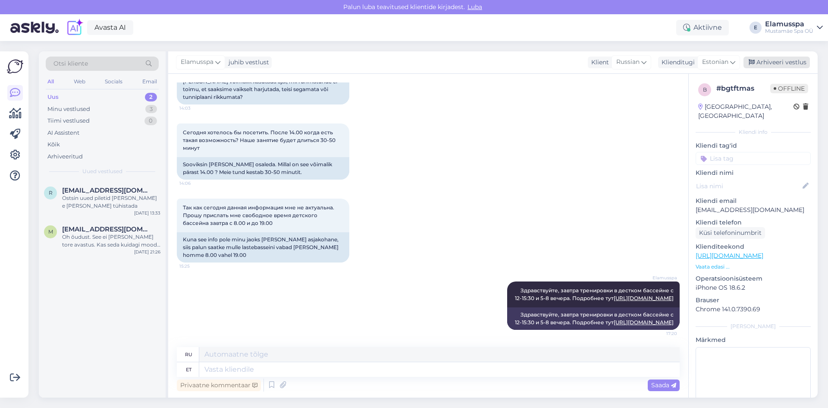
click at [760, 63] on div "Arhiveeri vestlus" at bounding box center [777, 63] width 66 height 12
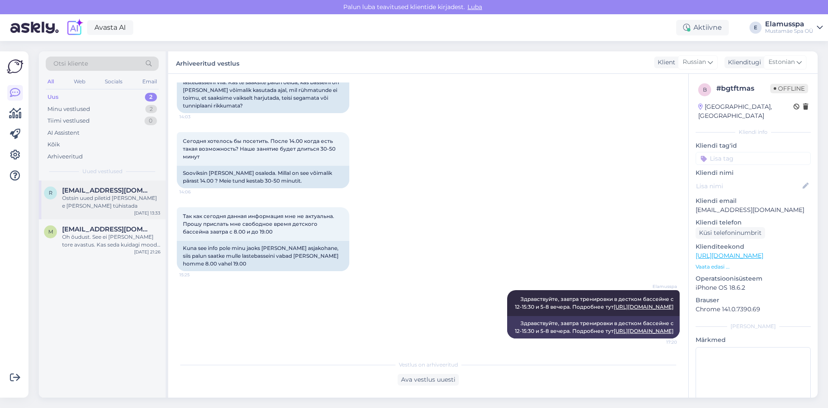
click at [148, 194] on div "[EMAIL_ADDRESS][DOMAIN_NAME]" at bounding box center [111, 190] width 98 height 8
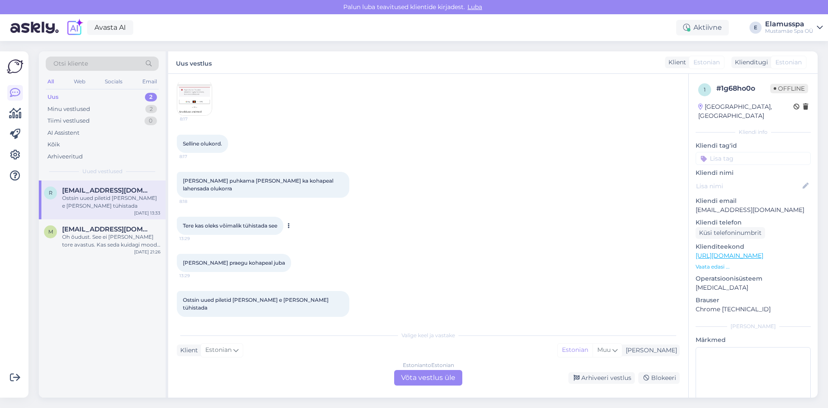
scroll to position [464, 0]
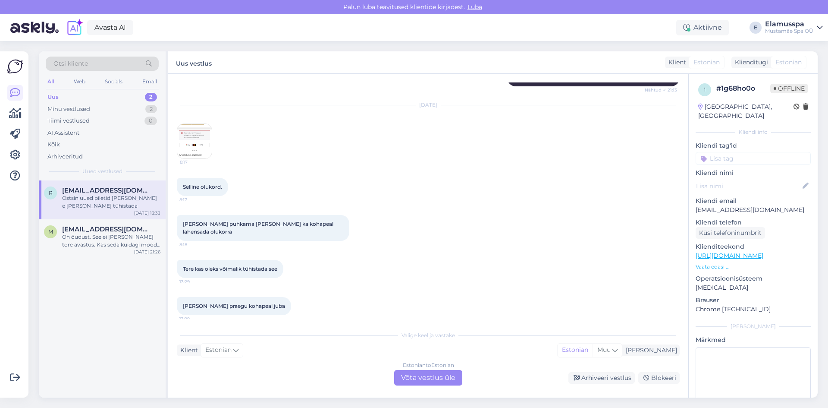
click at [202, 138] on img at bounding box center [194, 141] width 35 height 35
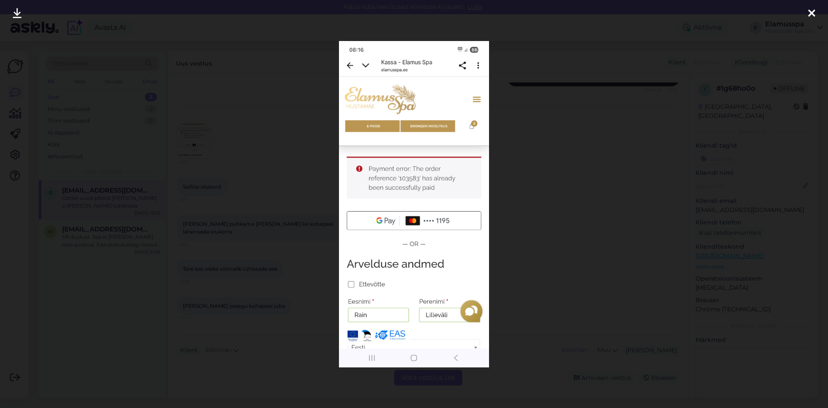
click at [242, 217] on div at bounding box center [414, 204] width 828 height 408
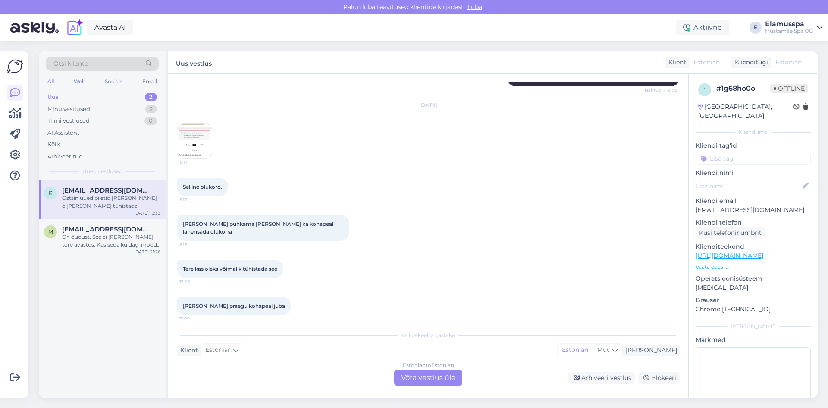
click at [435, 380] on div "Estonian to Estonian Võta vestlus üle" at bounding box center [428, 378] width 68 height 16
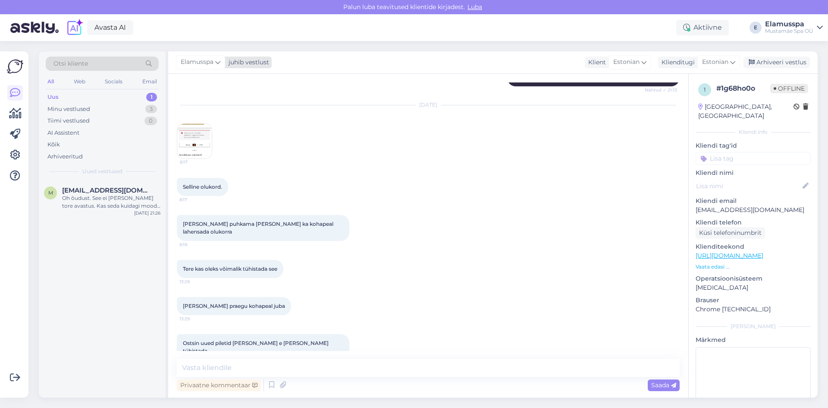
click at [214, 60] on span "Elamusspa" at bounding box center [197, 61] width 33 height 9
click at [219, 122] on div "[PERSON_NAME]" at bounding box center [224, 122] width 74 height 10
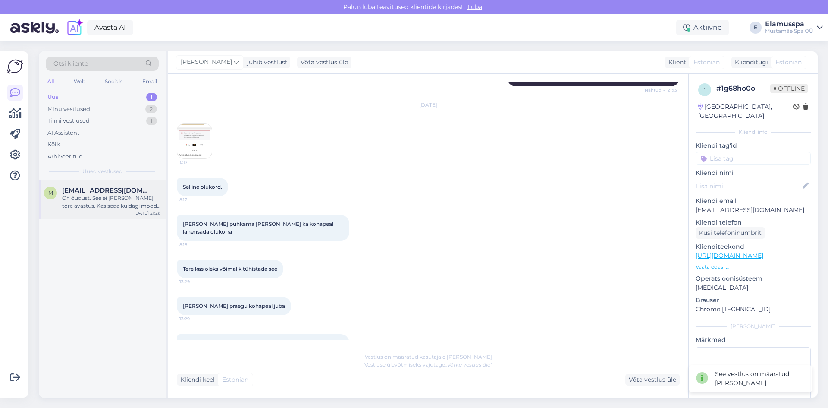
click at [130, 196] on div "Oh õudust. See ei [PERSON_NAME] tore avastus. Kas seda kuidagi moodi on ehk või…" at bounding box center [111, 202] width 98 height 16
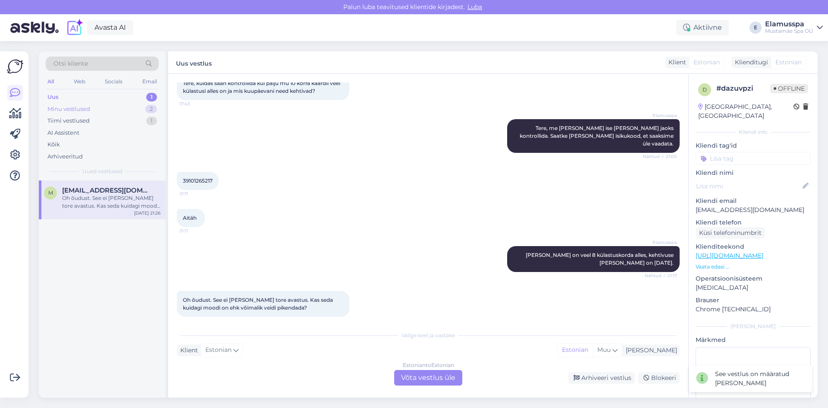
click at [139, 107] on div "Minu vestlused 2" at bounding box center [102, 109] width 113 height 12
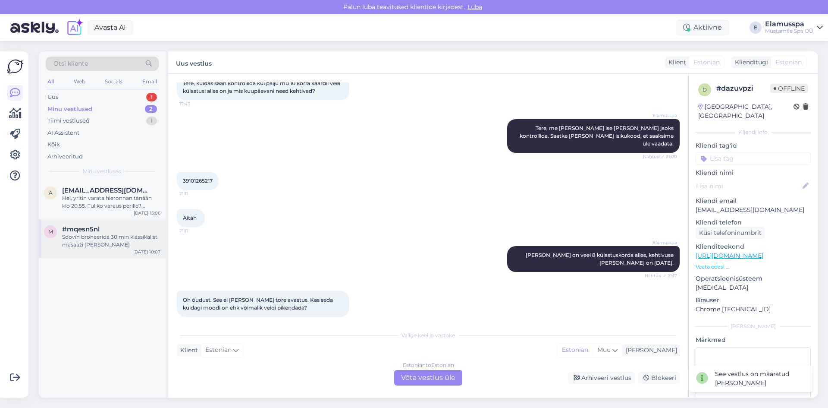
click at [120, 233] on div "Soovin broneerida 30 min klassikalist masaaži [PERSON_NAME]" at bounding box center [111, 241] width 98 height 16
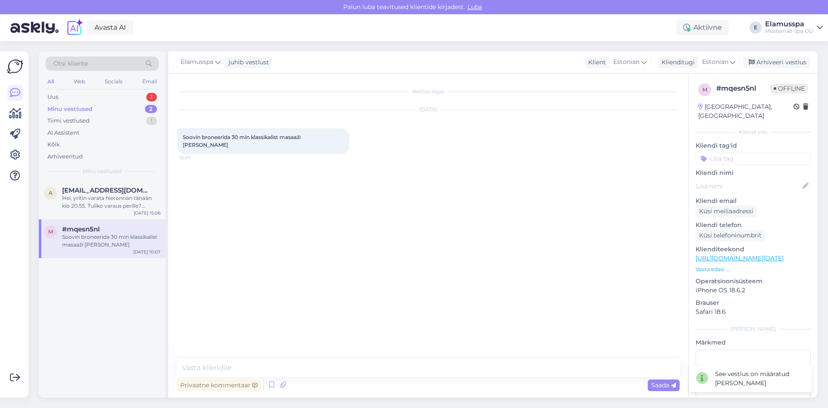
scroll to position [0, 0]
click at [239, 360] on textarea at bounding box center [428, 367] width 503 height 18
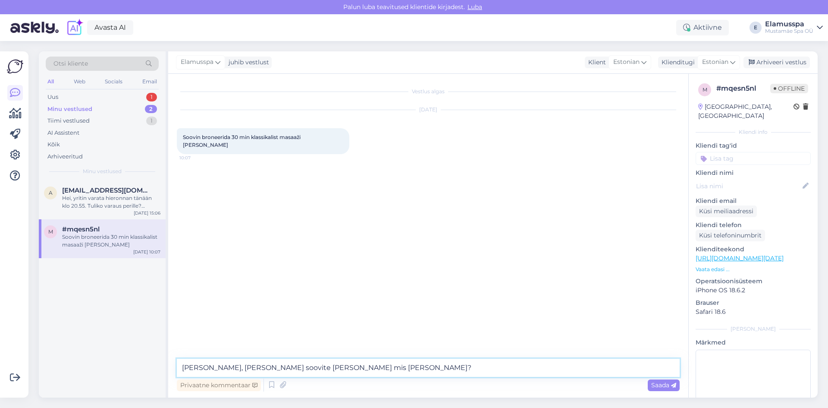
type textarea "[PERSON_NAME], [PERSON_NAME] soovite [PERSON_NAME] mis [PERSON_NAME]?"
click at [315, 363] on textarea "[PERSON_NAME], [PERSON_NAME] soovite [PERSON_NAME] mis [PERSON_NAME]?" at bounding box center [428, 367] width 503 height 18
click at [657, 387] on span "Saada" at bounding box center [663, 385] width 25 height 8
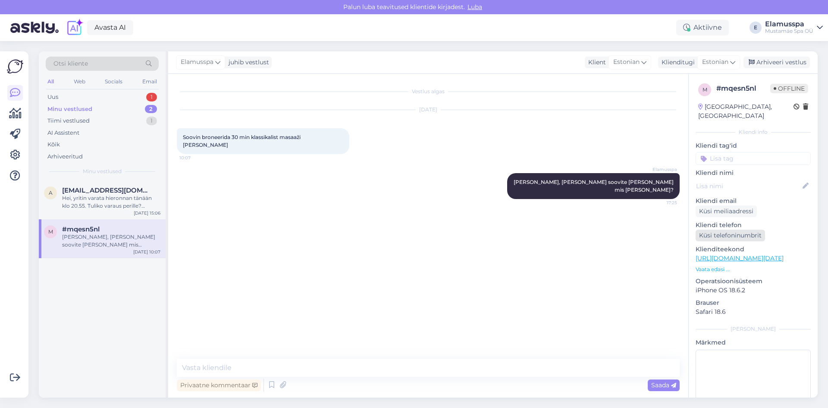
click at [742, 229] on div "Küsi telefoninumbrit" at bounding box center [730, 235] width 69 height 12
click at [789, 65] on div "Arhiveeri vestlus" at bounding box center [777, 63] width 66 height 12
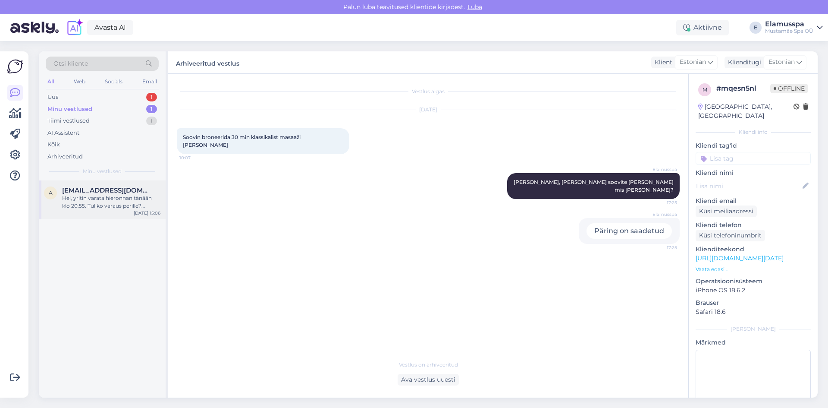
click at [132, 200] on div "Hei, yritin varata hieronnan tänään klo 20.55. Tuliko varaus perille? Ystävälli…" at bounding box center [111, 202] width 98 height 16
